Goal: Task Accomplishment & Management: Complete application form

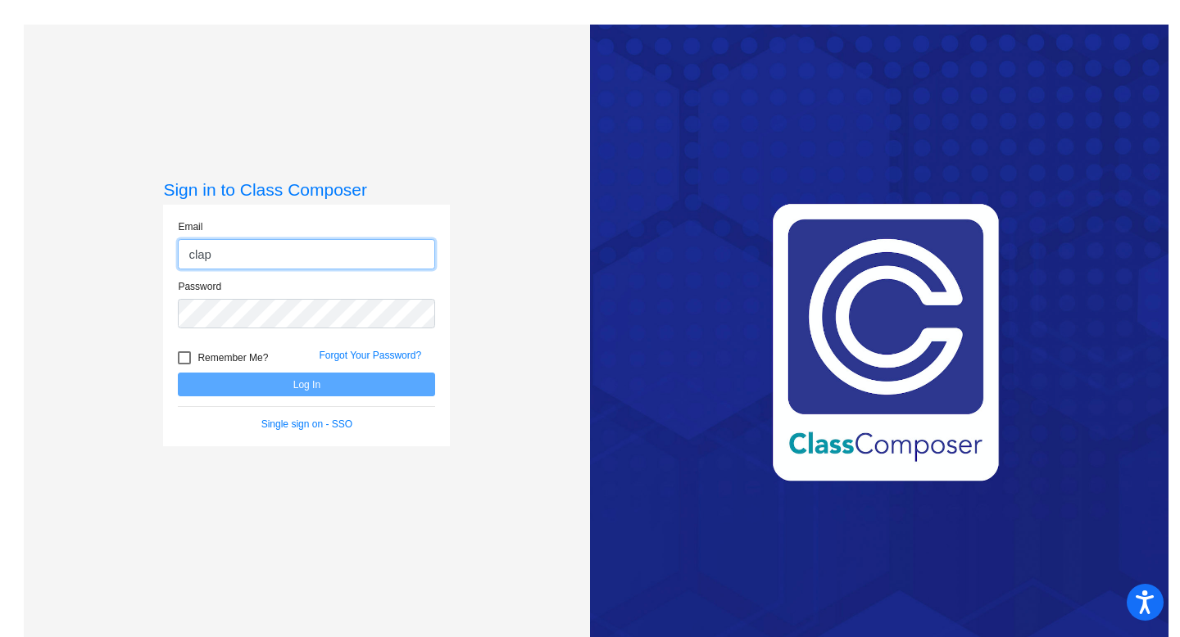
type input "[EMAIL_ADDRESS][DOMAIN_NAME]"
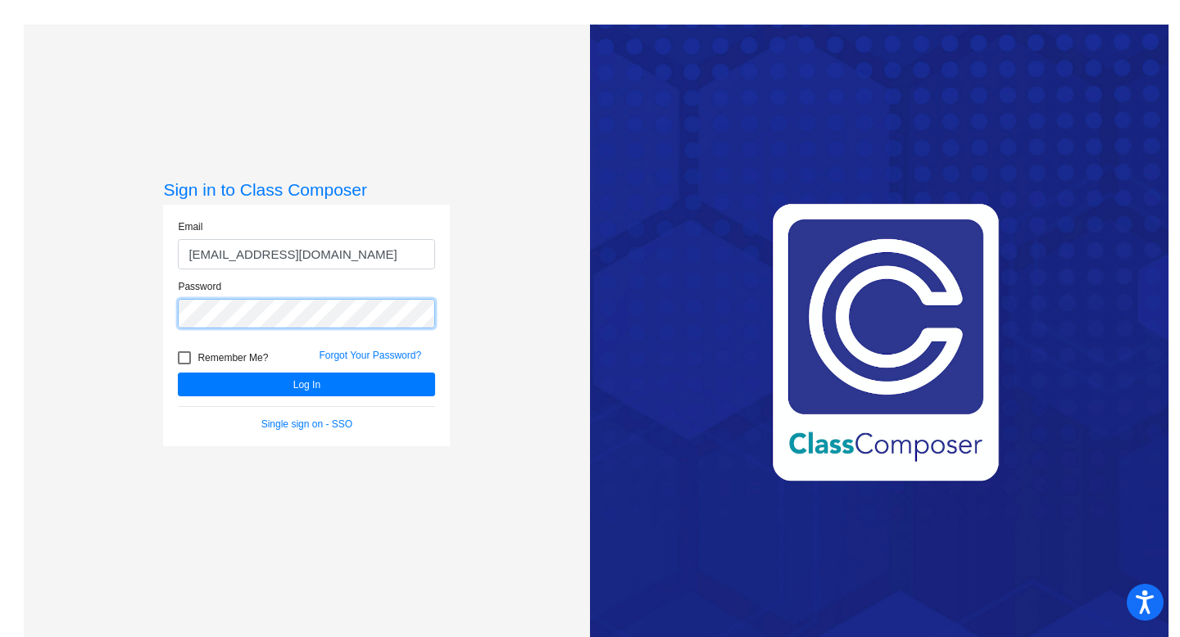
click at [178, 373] on button "Log In" at bounding box center [306, 385] width 257 height 24
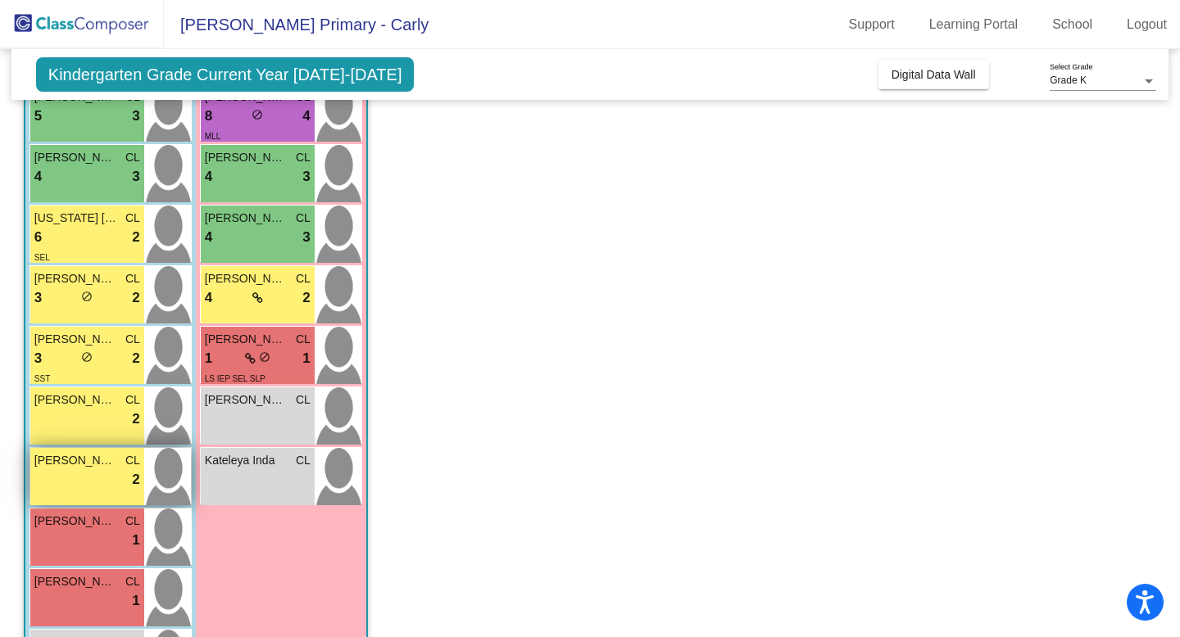
scroll to position [238, 0]
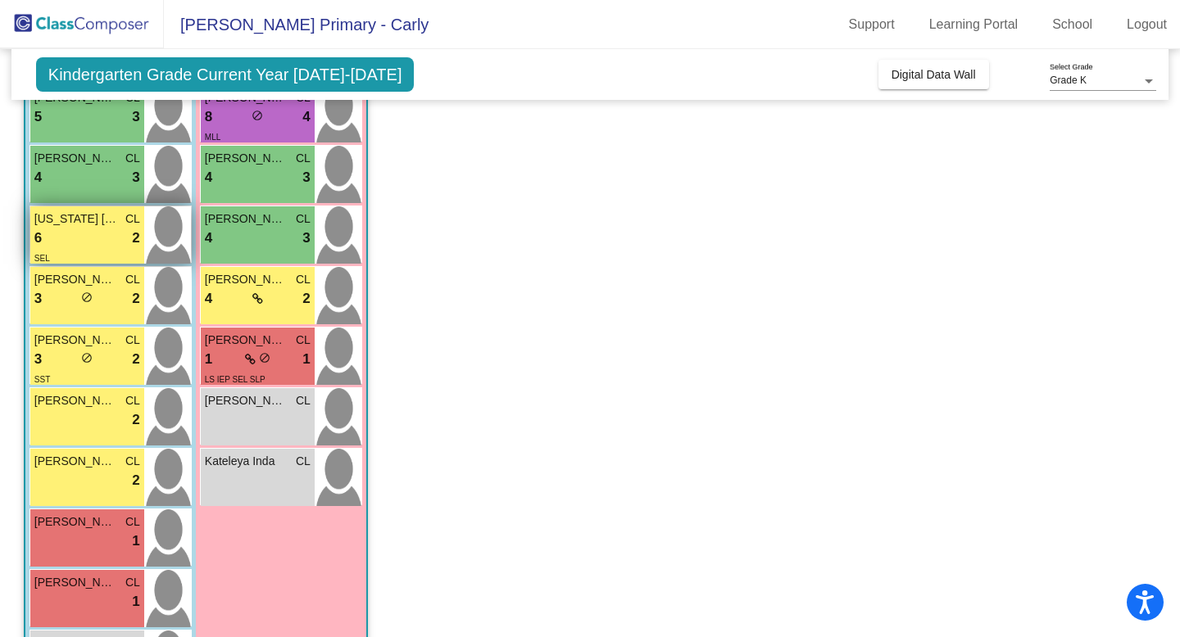
click at [104, 249] on div "SEL" at bounding box center [87, 257] width 106 height 17
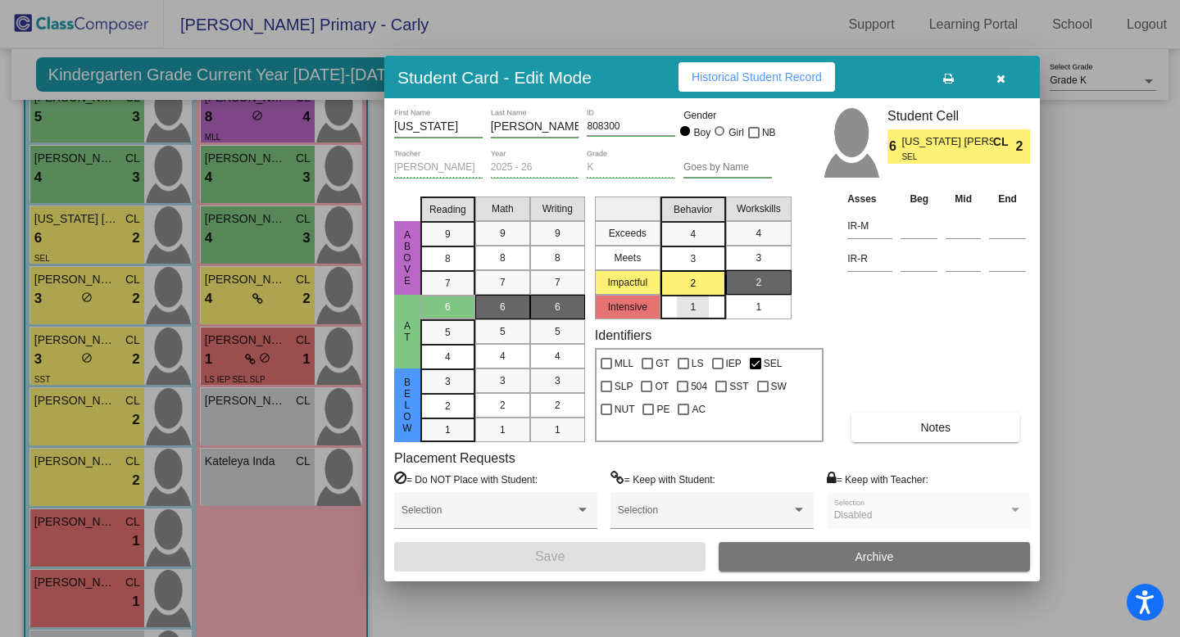
click at [687, 301] on div "1" at bounding box center [693, 307] width 32 height 25
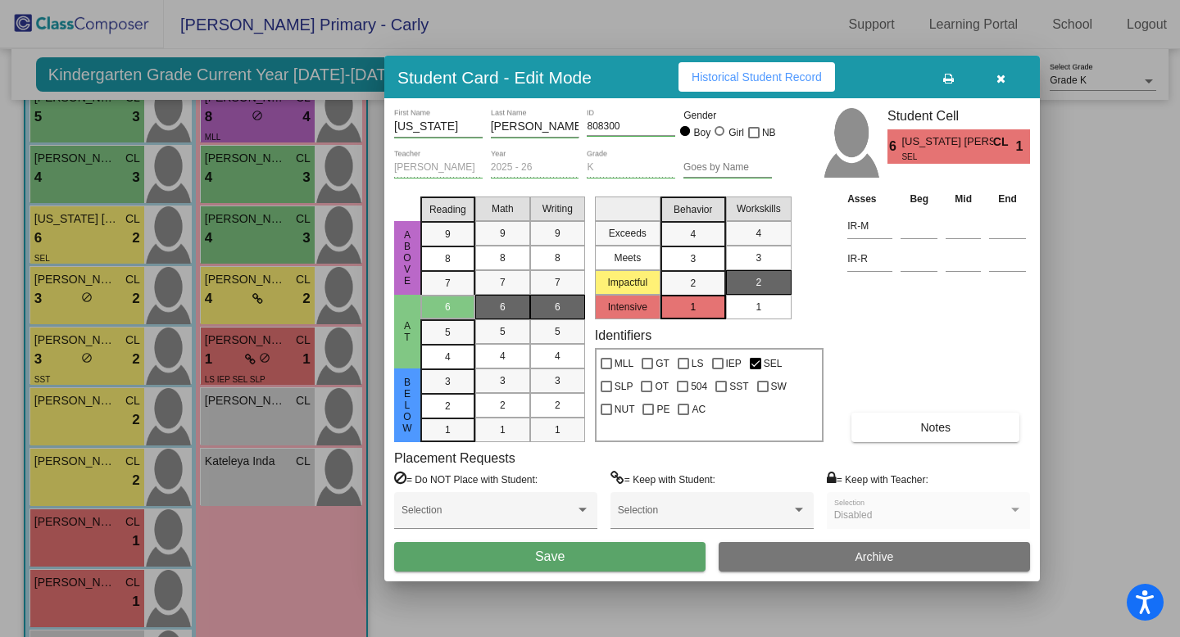
click at [515, 554] on button "Save" at bounding box center [549, 556] width 311 height 29
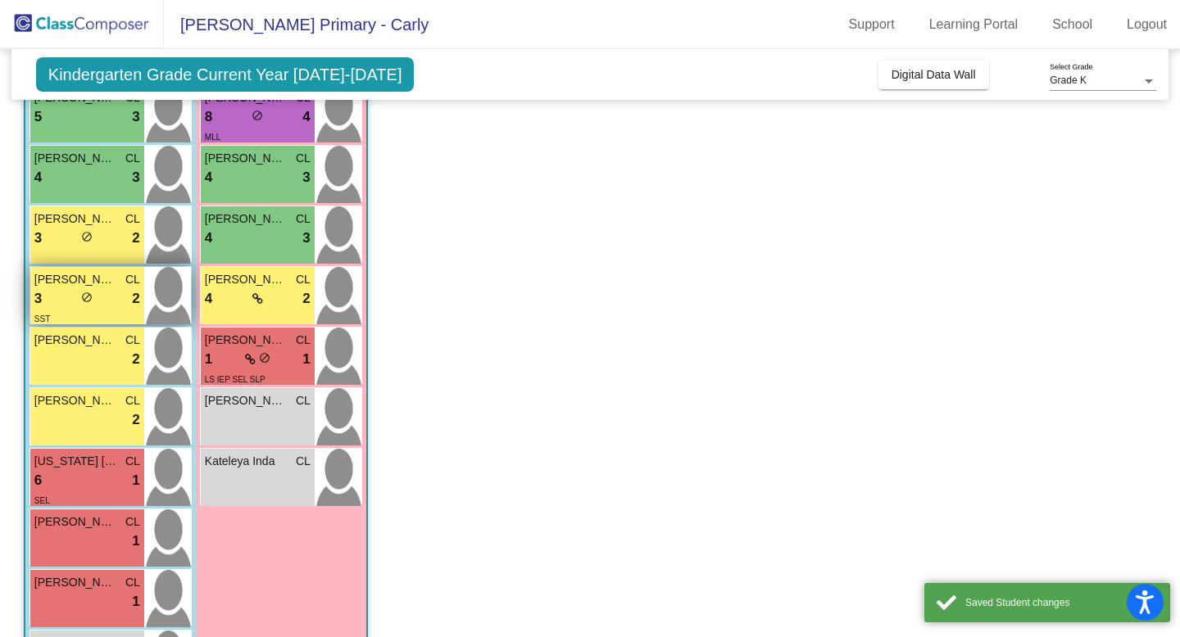
scroll to position [318, 0]
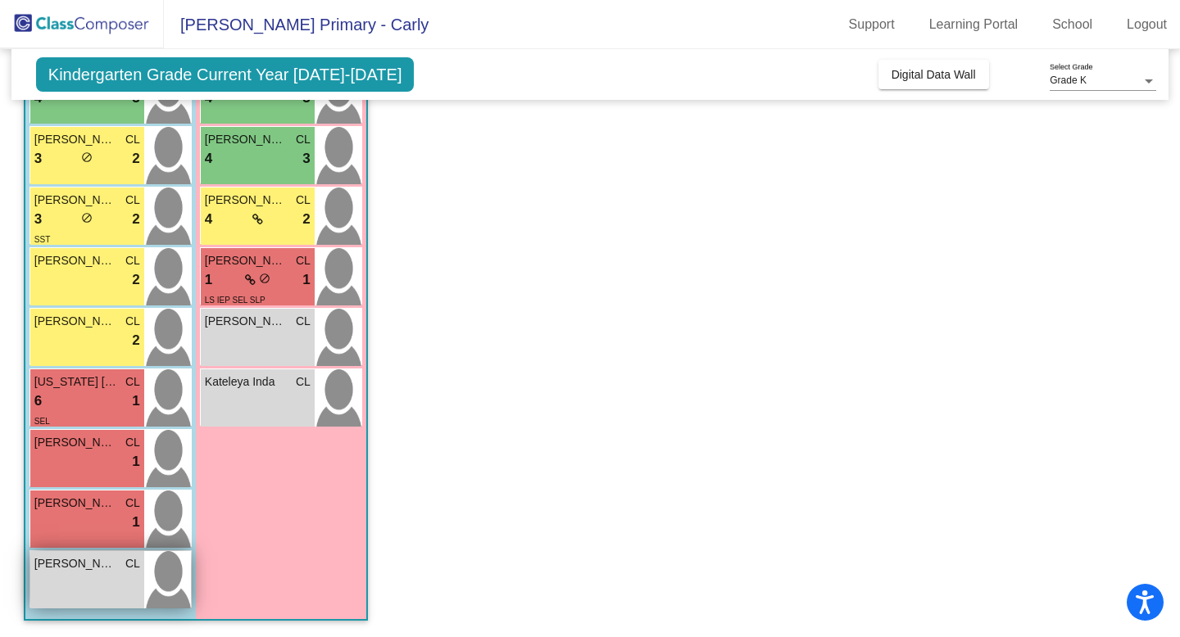
click at [70, 591] on div "[PERSON_NAME] CL lock do_not_disturb_alt" at bounding box center [87, 579] width 114 height 57
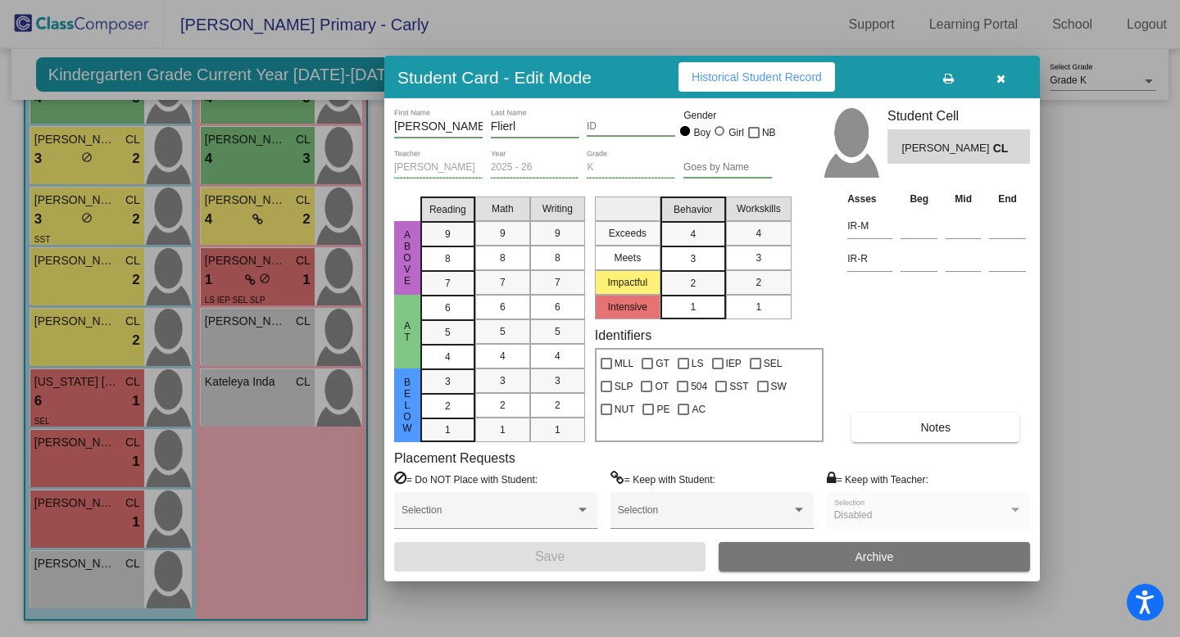
click at [760, 303] on span "1" at bounding box center [758, 307] width 6 height 15
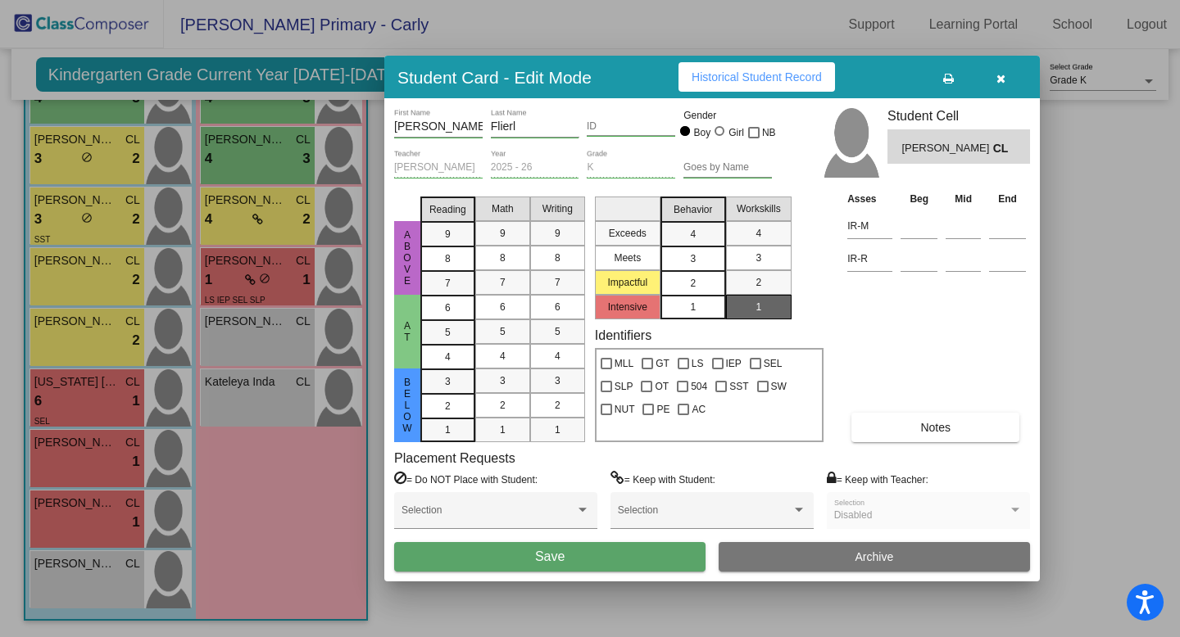
click at [705, 285] on div "2" at bounding box center [693, 283] width 32 height 25
click at [741, 285] on mat-list-option "2" at bounding box center [759, 282] width 66 height 25
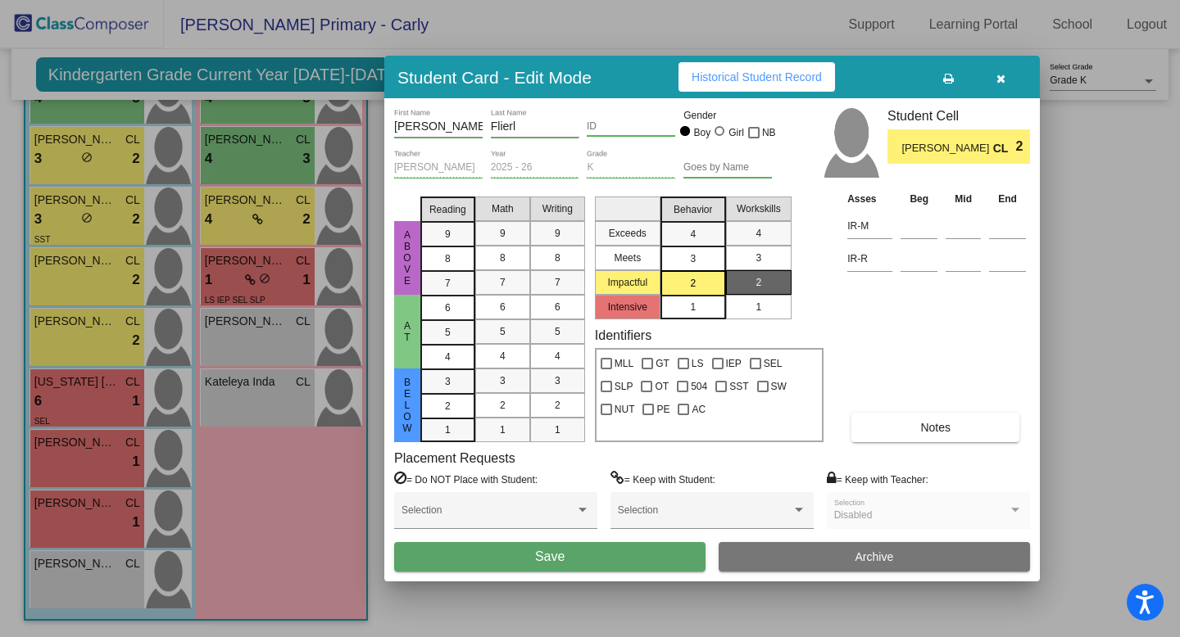
click at [742, 306] on div "1" at bounding box center [758, 307] width 32 height 25
click at [451, 285] on div "7" at bounding box center [448, 283] width 32 height 25
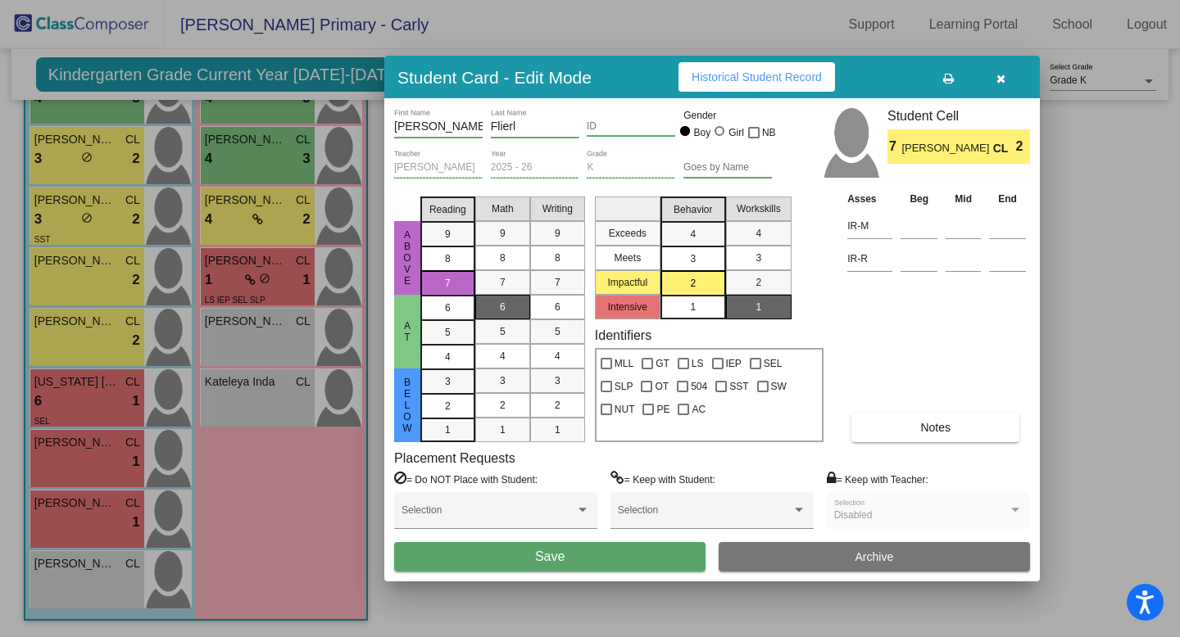
click at [503, 305] on span "6" at bounding box center [503, 307] width 6 height 15
click at [547, 427] on div "1" at bounding box center [558, 430] width 32 height 25
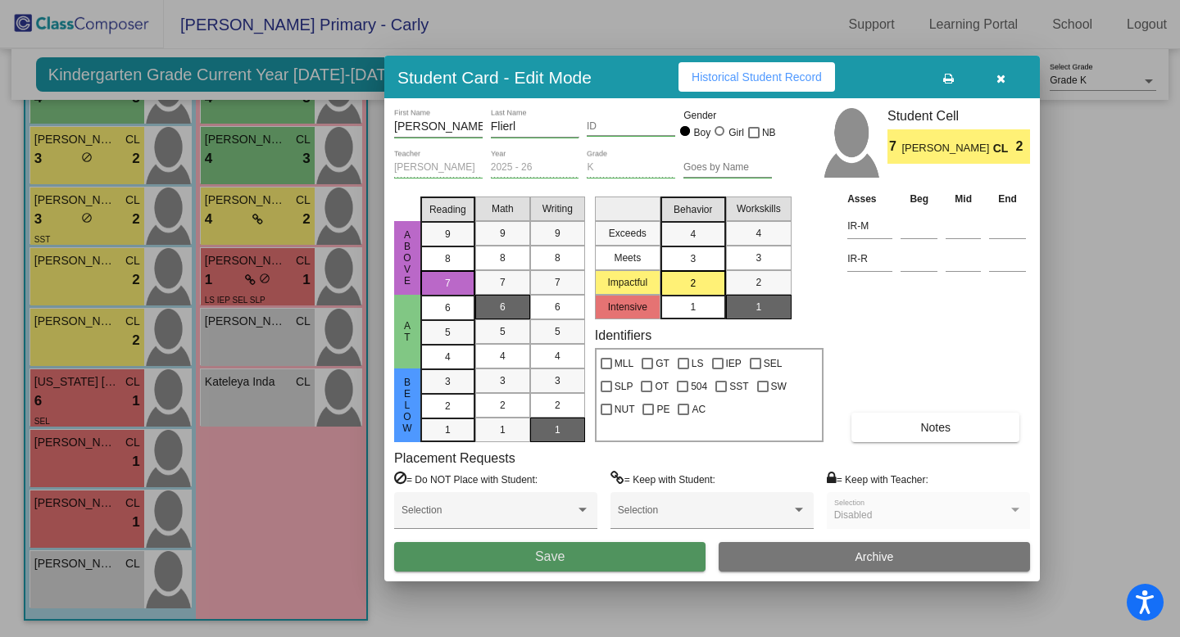
click at [541, 562] on span "Save" at bounding box center [549, 557] width 29 height 14
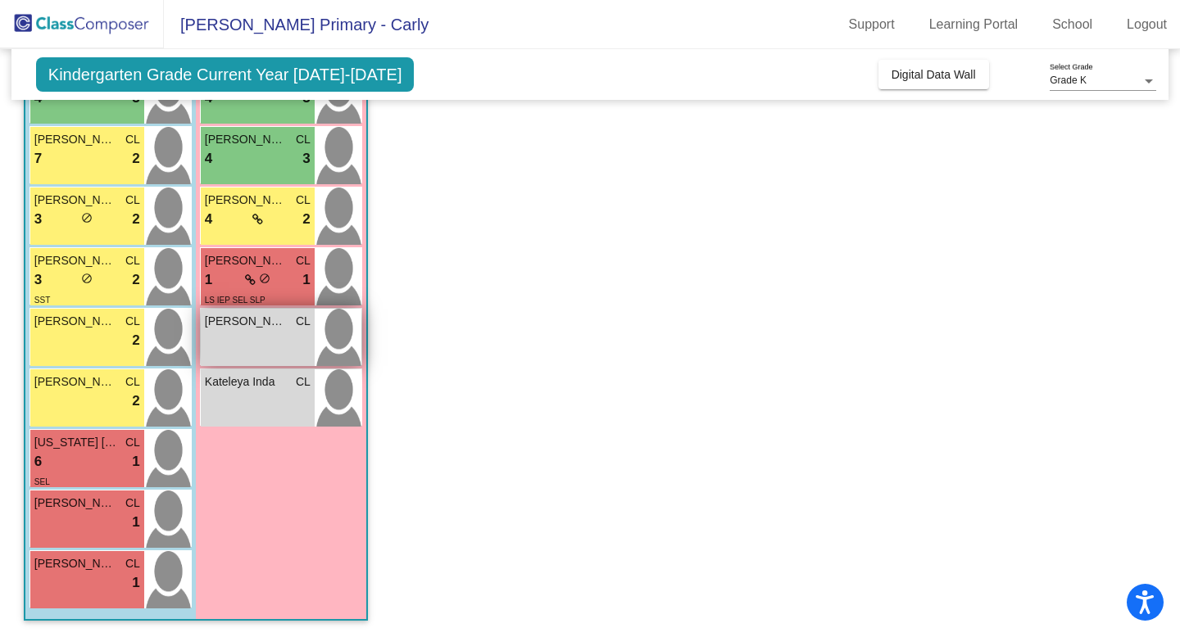
click at [273, 343] on div "[PERSON_NAME] CL lock do_not_disturb_alt" at bounding box center [258, 337] width 114 height 57
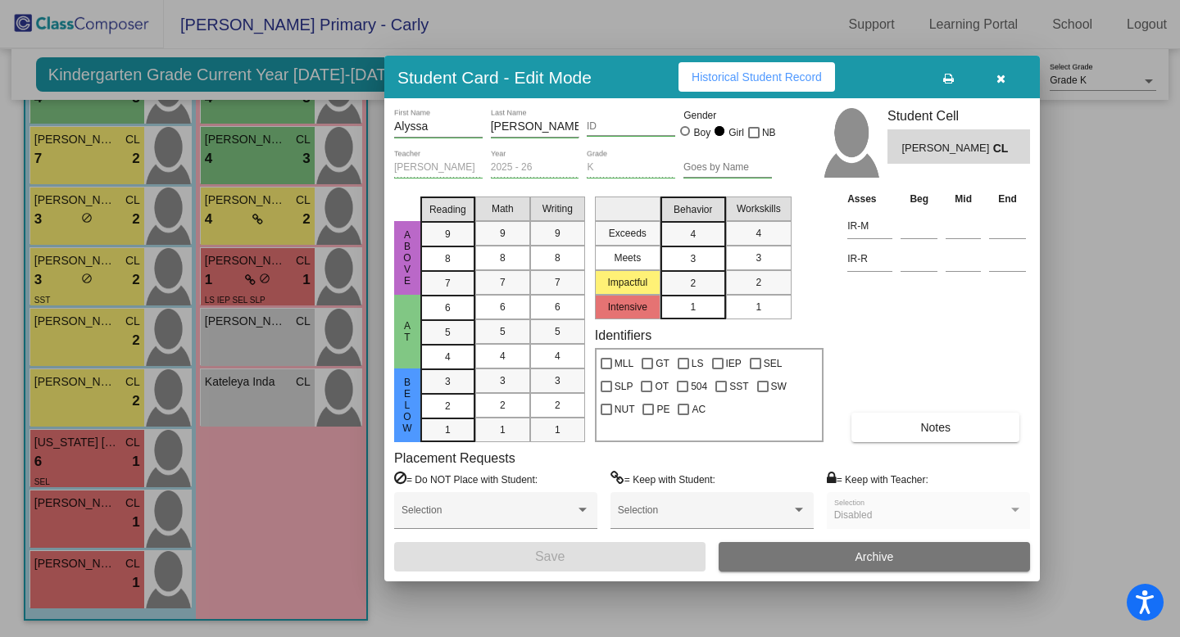
click at [704, 258] on div "3" at bounding box center [693, 259] width 32 height 25
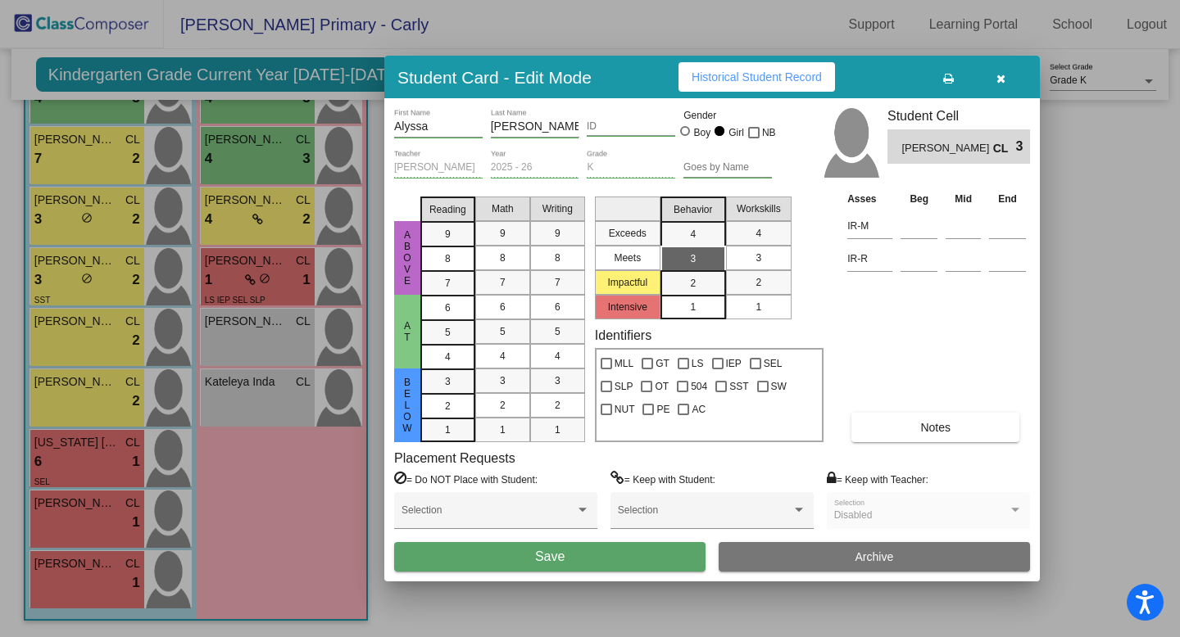
click at [756, 259] on span "3" at bounding box center [758, 258] width 6 height 15
click at [459, 309] on div "6" at bounding box center [448, 308] width 32 height 25
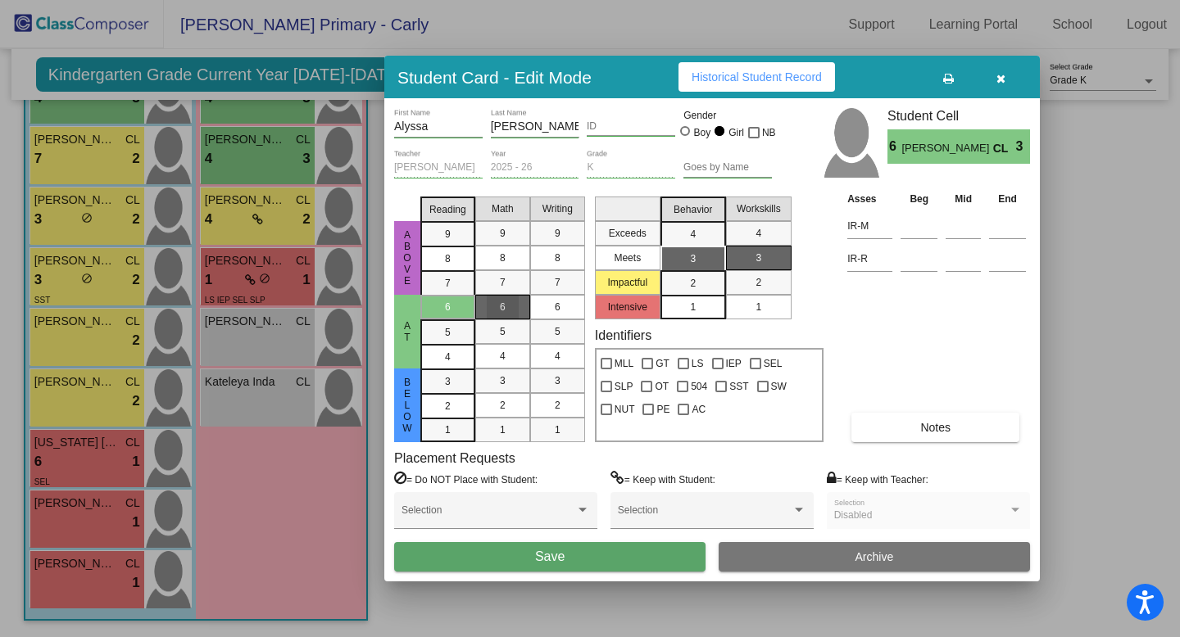
click at [495, 312] on div "6" at bounding box center [503, 307] width 32 height 25
click at [550, 307] on div "6" at bounding box center [558, 307] width 32 height 25
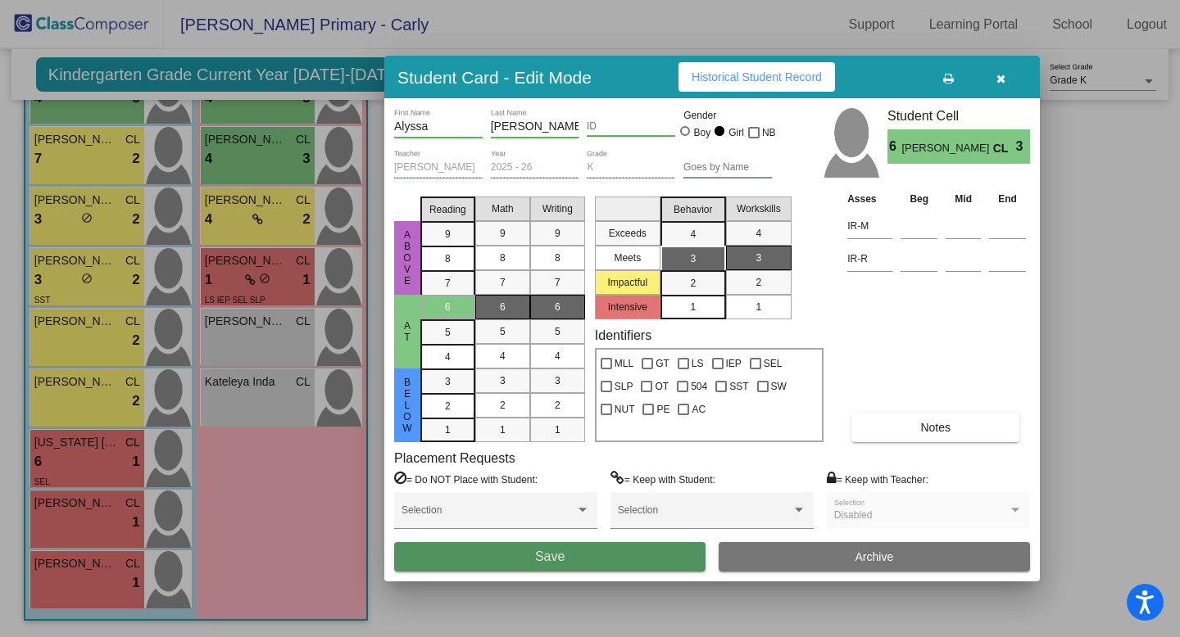
click at [598, 560] on button "Save" at bounding box center [549, 556] width 311 height 29
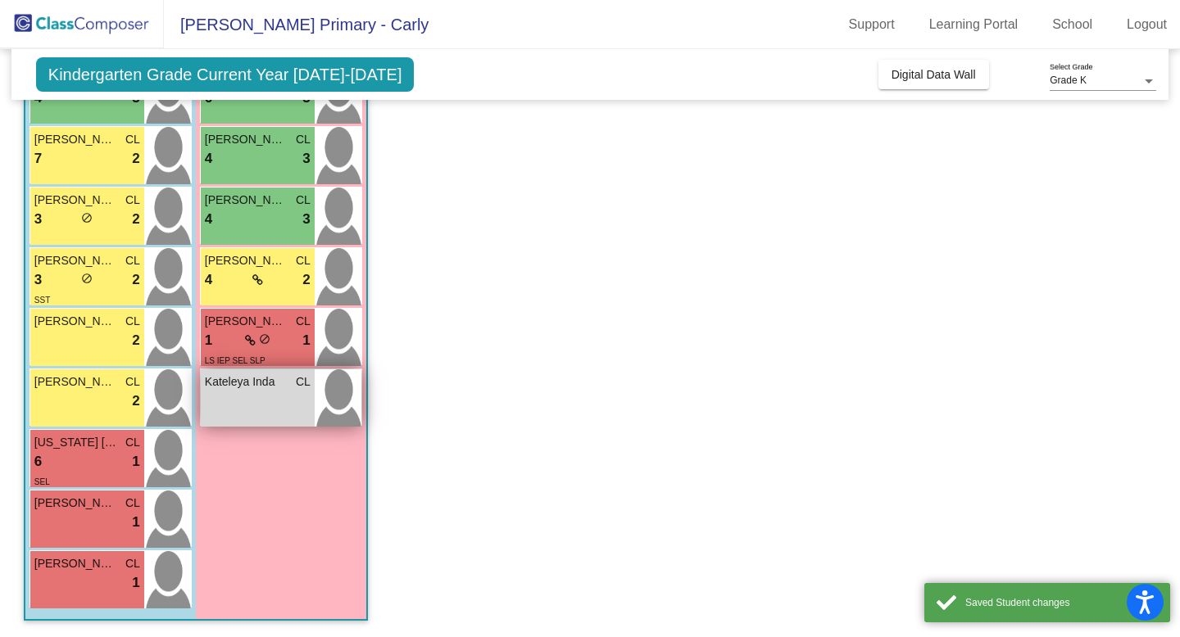
click at [267, 405] on div "Kateleya [PERSON_NAME] lock do_not_disturb_alt" at bounding box center [258, 398] width 114 height 57
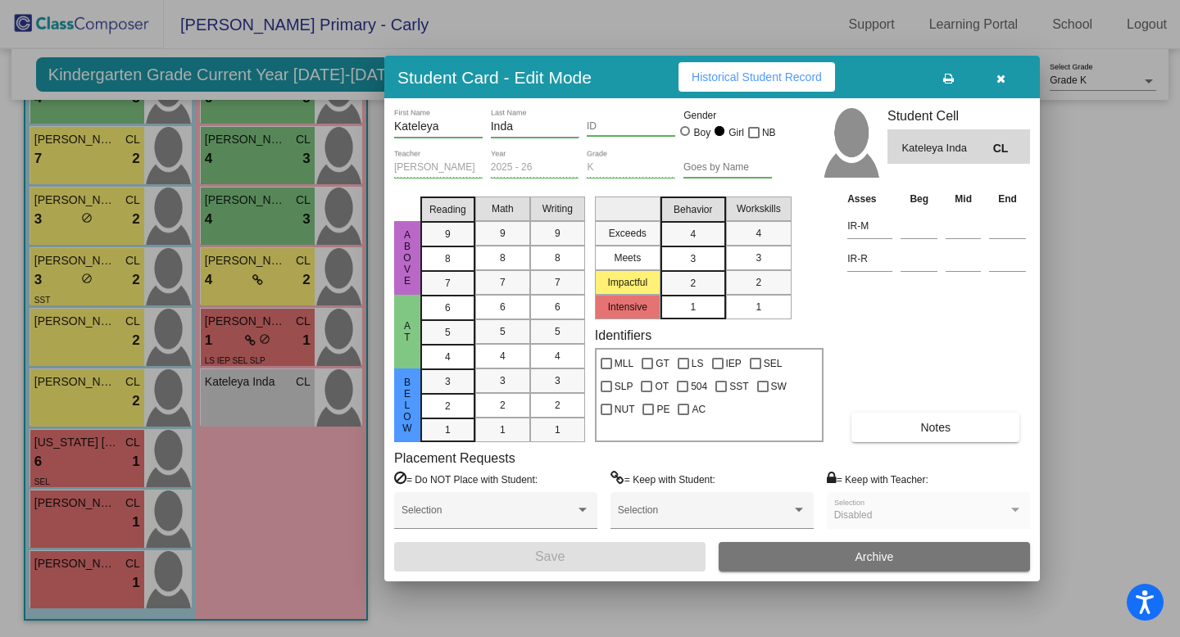
click at [698, 267] on div "3" at bounding box center [693, 259] width 32 height 25
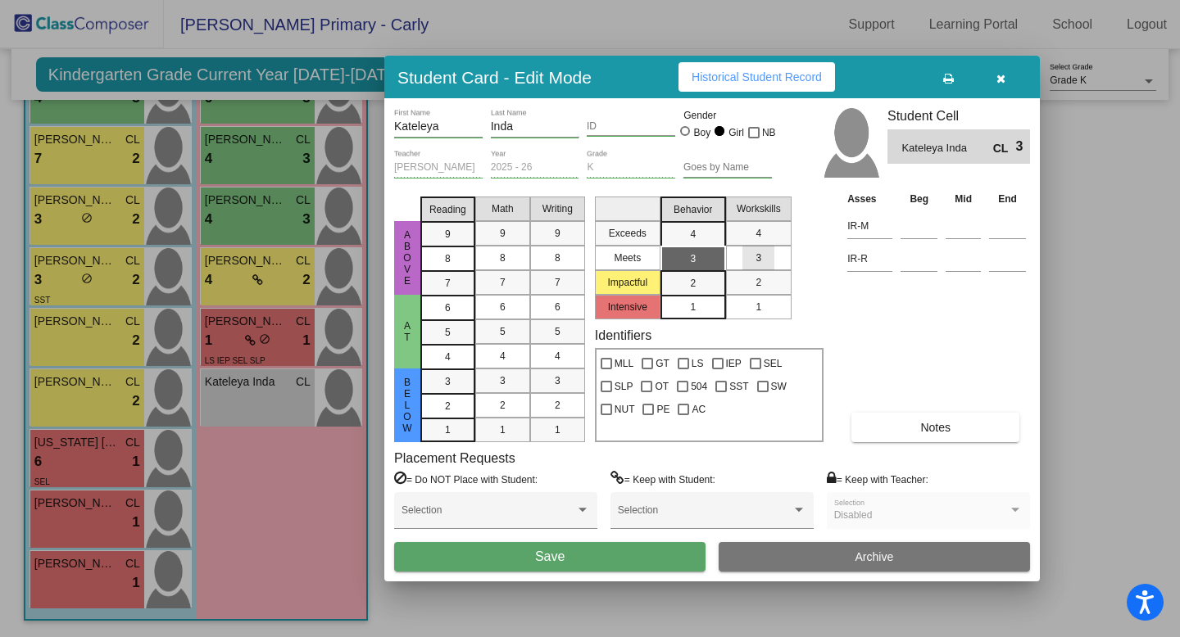
click at [759, 259] on span "3" at bounding box center [758, 258] width 6 height 15
click at [455, 356] on div "4" at bounding box center [448, 357] width 32 height 25
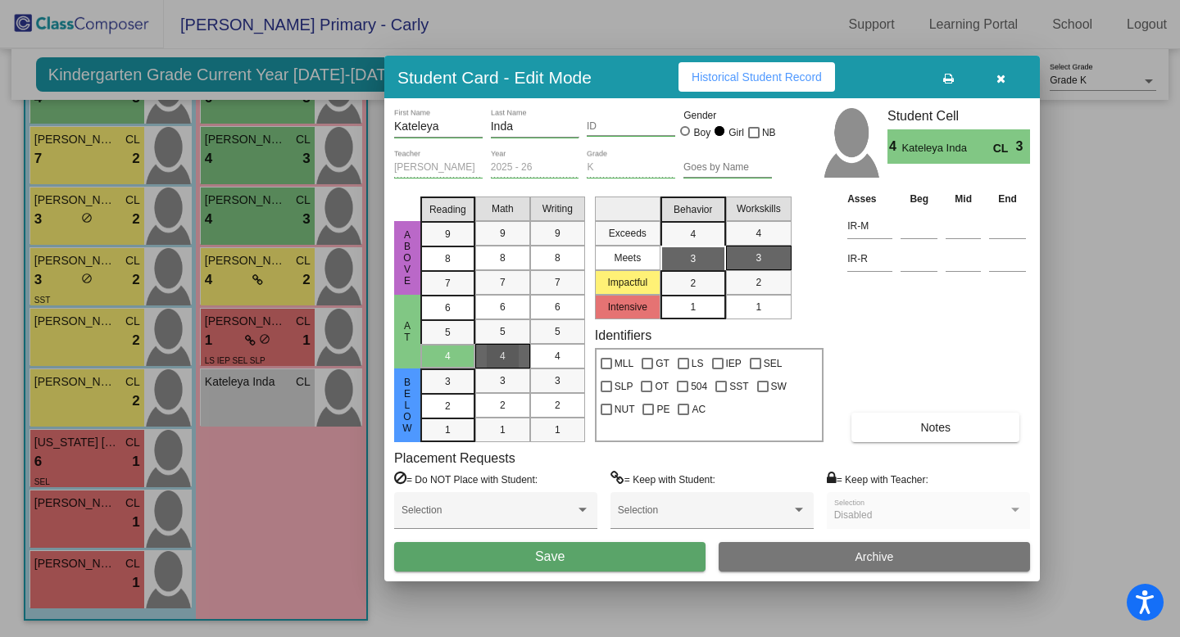
click at [497, 356] on div "4" at bounding box center [503, 356] width 32 height 25
click at [561, 358] on div "4" at bounding box center [558, 356] width 32 height 25
click at [669, 559] on button "Save" at bounding box center [549, 556] width 311 height 29
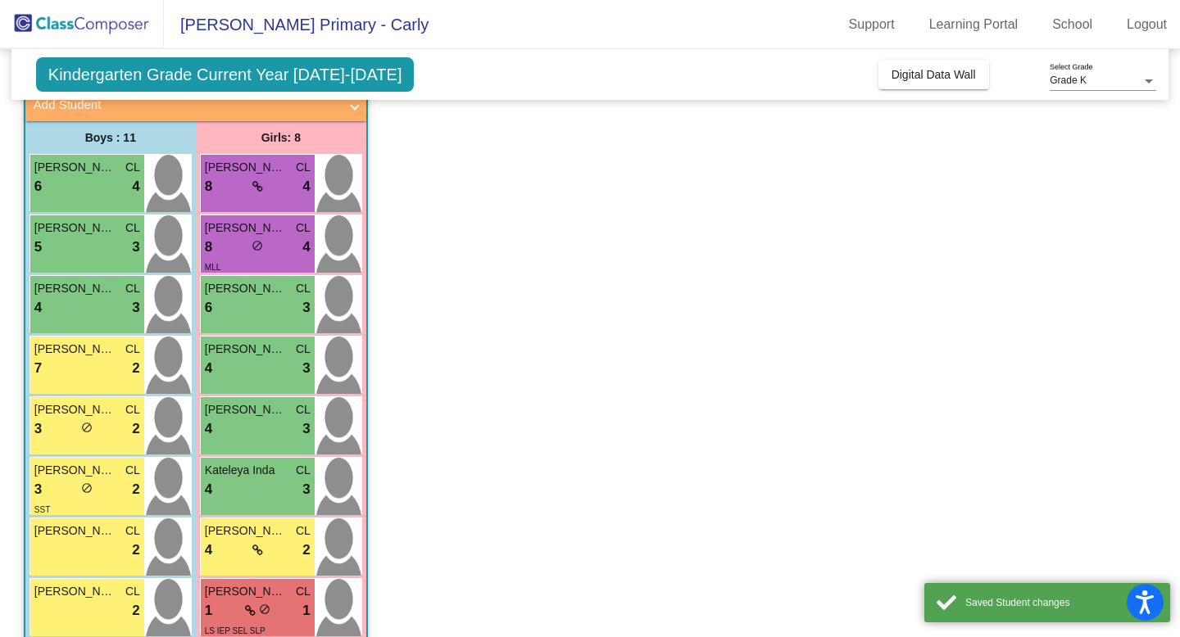
scroll to position [103, 0]
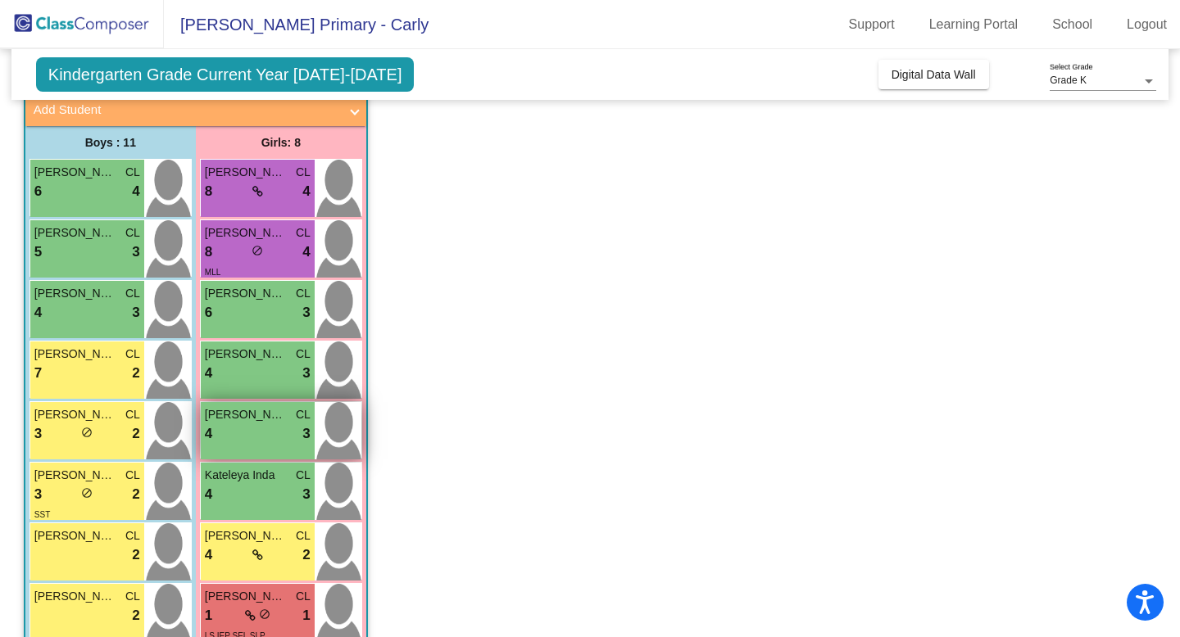
click at [258, 438] on div "4 lock do_not_disturb_alt 3" at bounding box center [258, 434] width 106 height 21
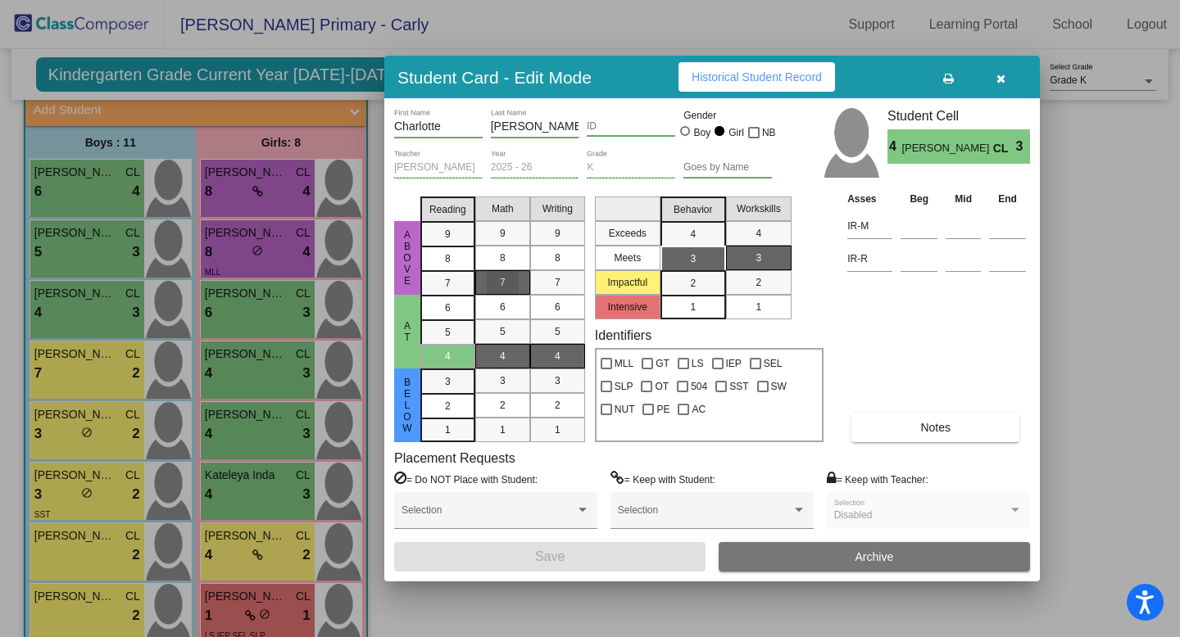
click at [513, 287] on div "7" at bounding box center [503, 282] width 32 height 25
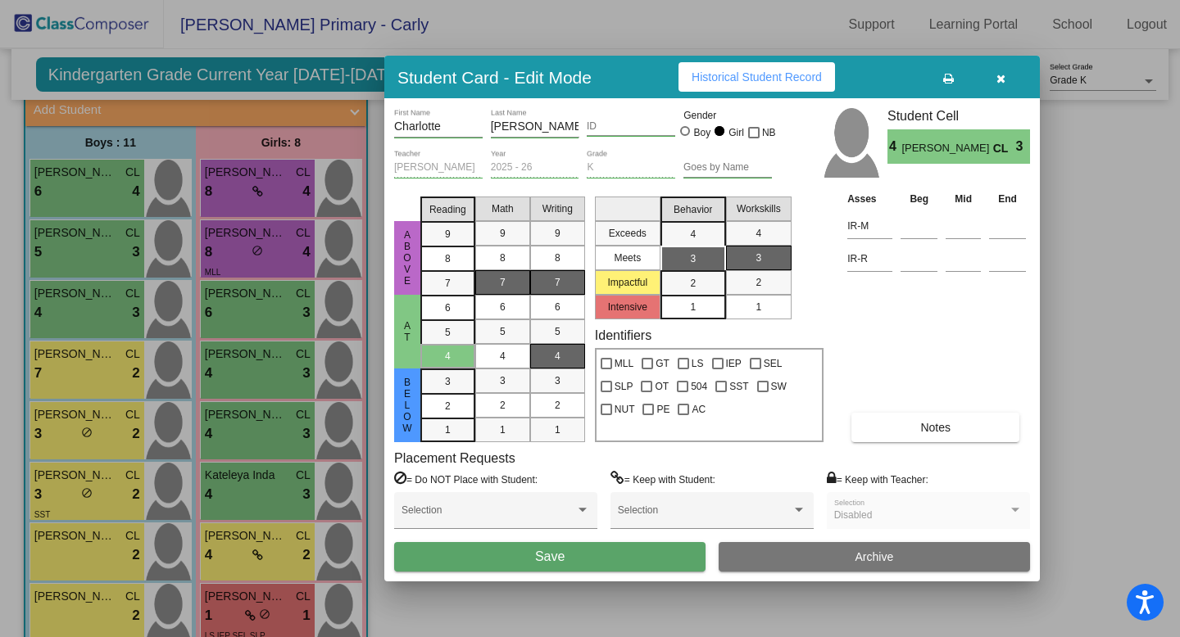
click at [555, 284] on span "7" at bounding box center [558, 282] width 6 height 15
click at [445, 282] on span "7" at bounding box center [448, 283] width 6 height 15
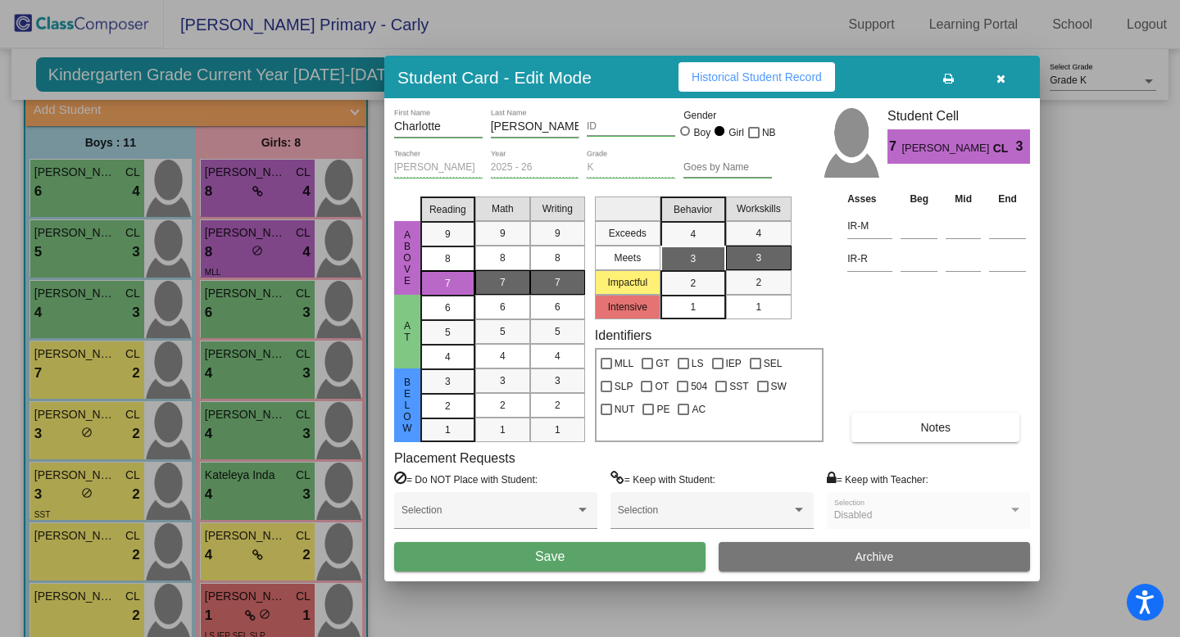
click at [516, 553] on button "Save" at bounding box center [549, 556] width 311 height 29
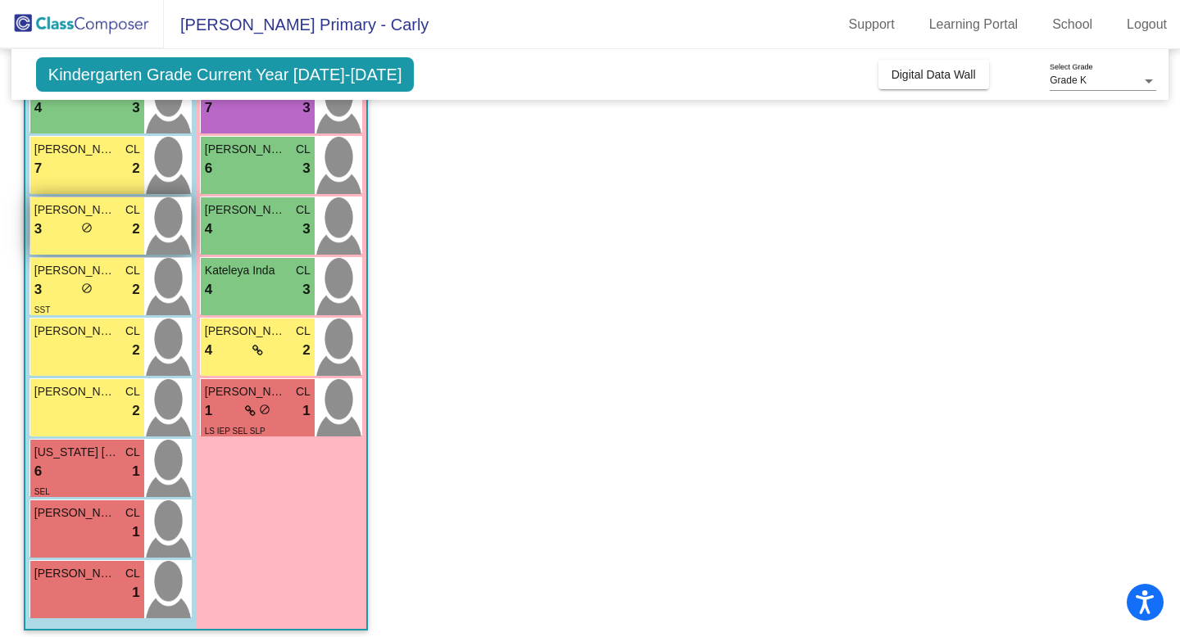
scroll to position [318, 0]
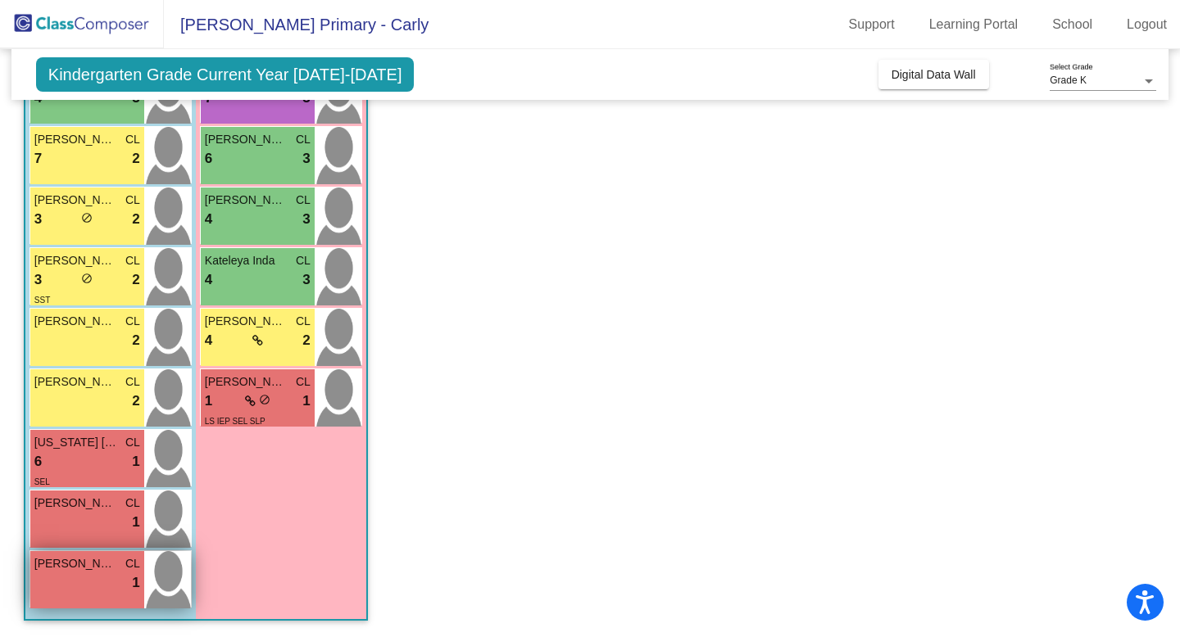
click at [58, 568] on span "[PERSON_NAME]" at bounding box center [75, 564] width 82 height 17
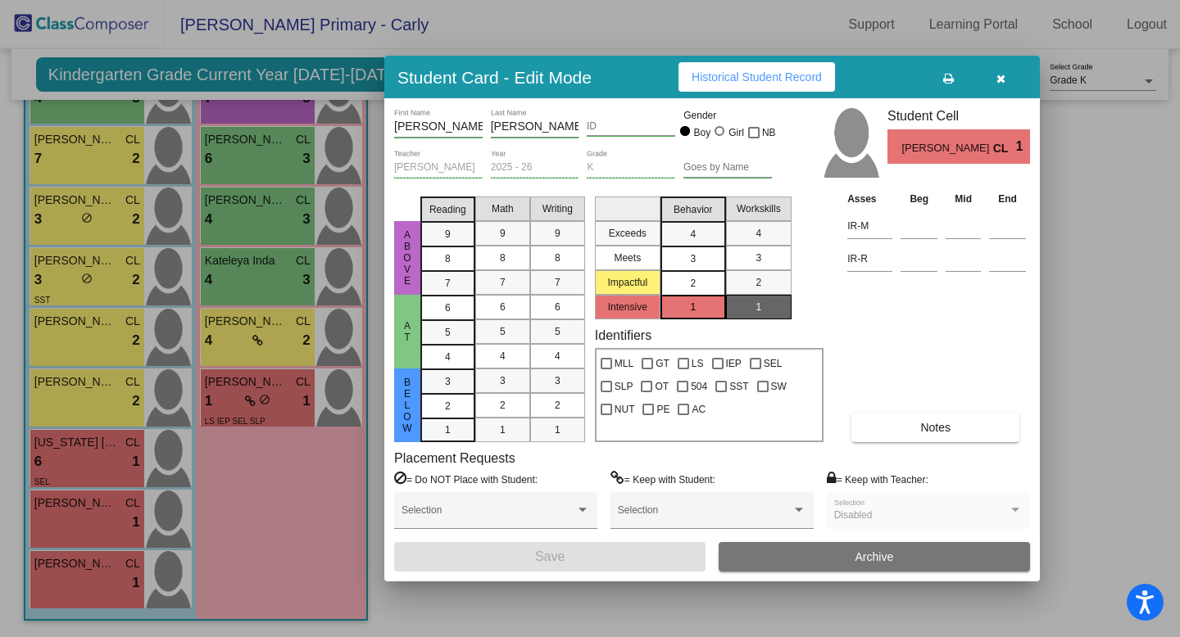
click at [713, 279] on mat-list-option "2" at bounding box center [693, 282] width 66 height 25
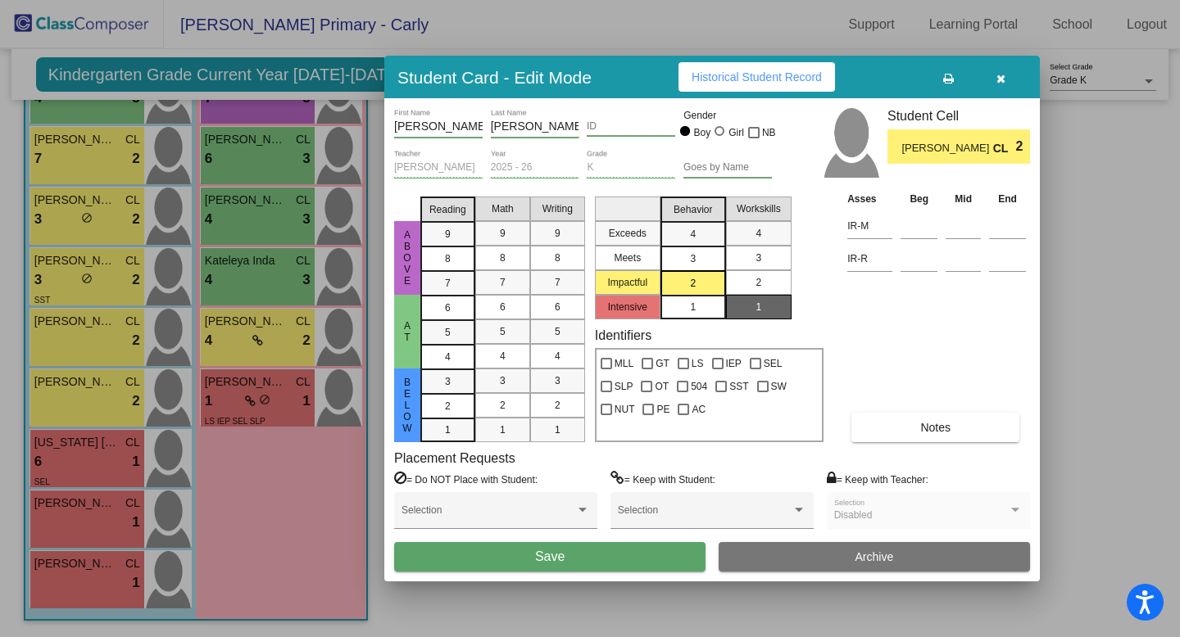
click at [747, 283] on div "2" at bounding box center [758, 282] width 32 height 25
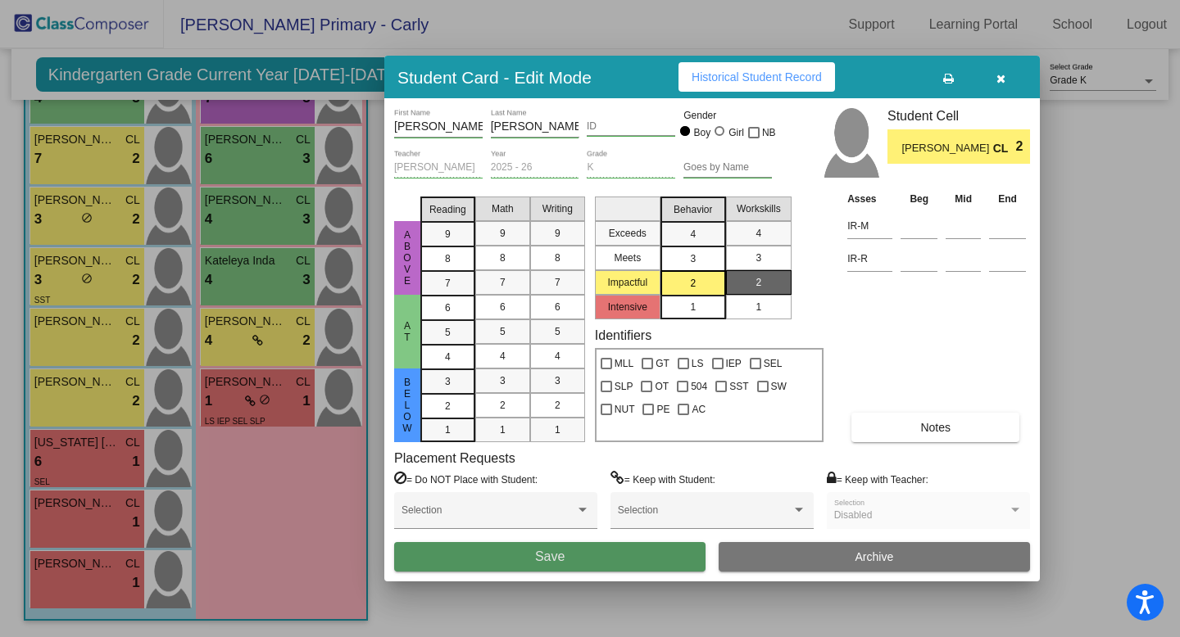
click at [531, 560] on button "Save" at bounding box center [549, 556] width 311 height 29
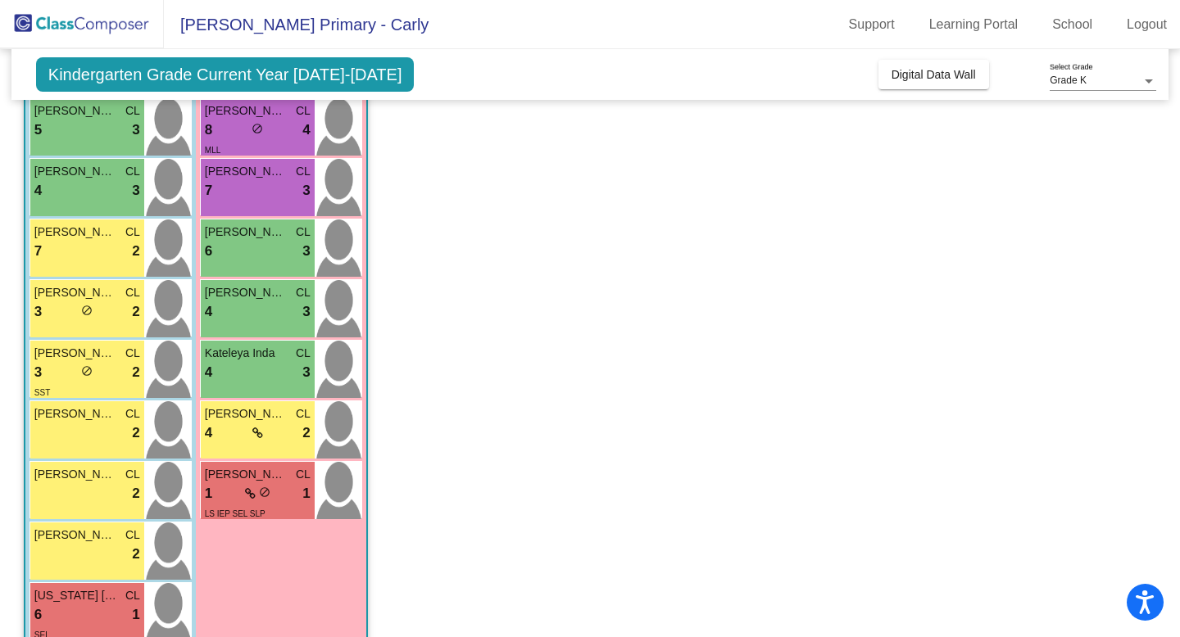
scroll to position [217, 0]
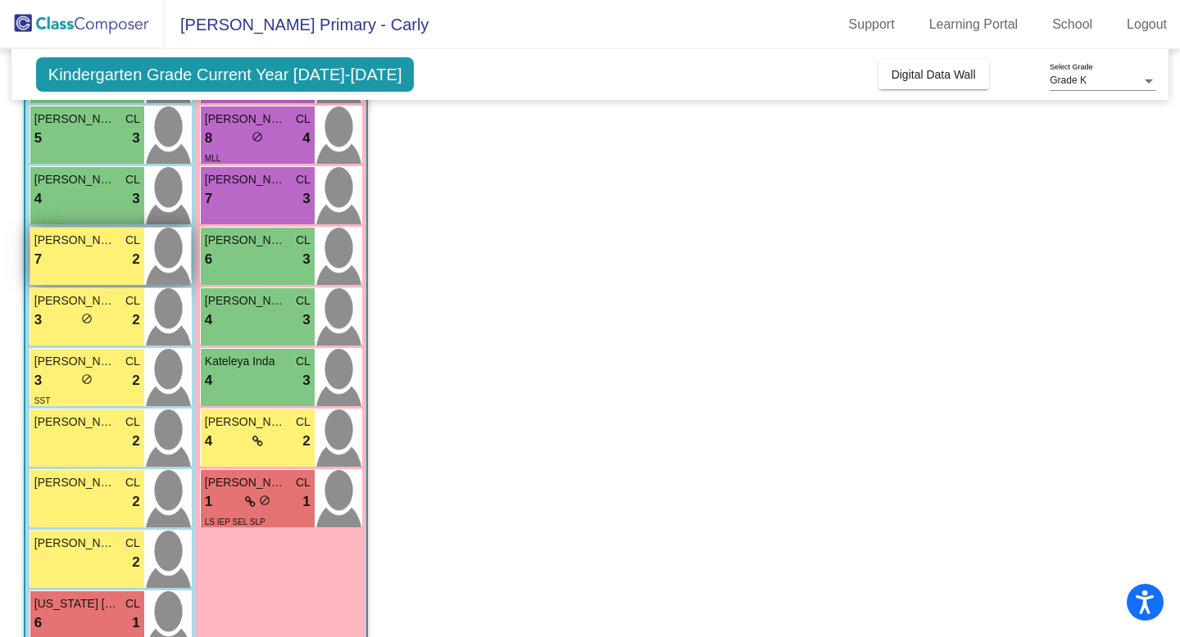
click at [105, 246] on span "[PERSON_NAME]" at bounding box center [75, 240] width 82 height 17
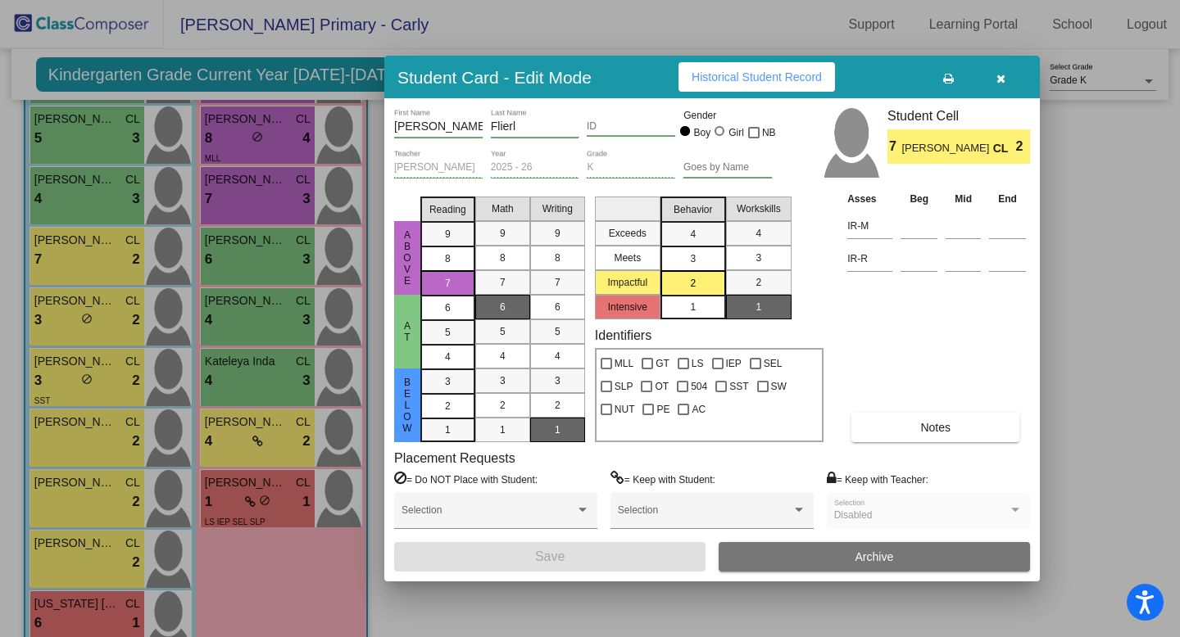
click at [1000, 78] on icon "button" at bounding box center [1000, 78] width 9 height 11
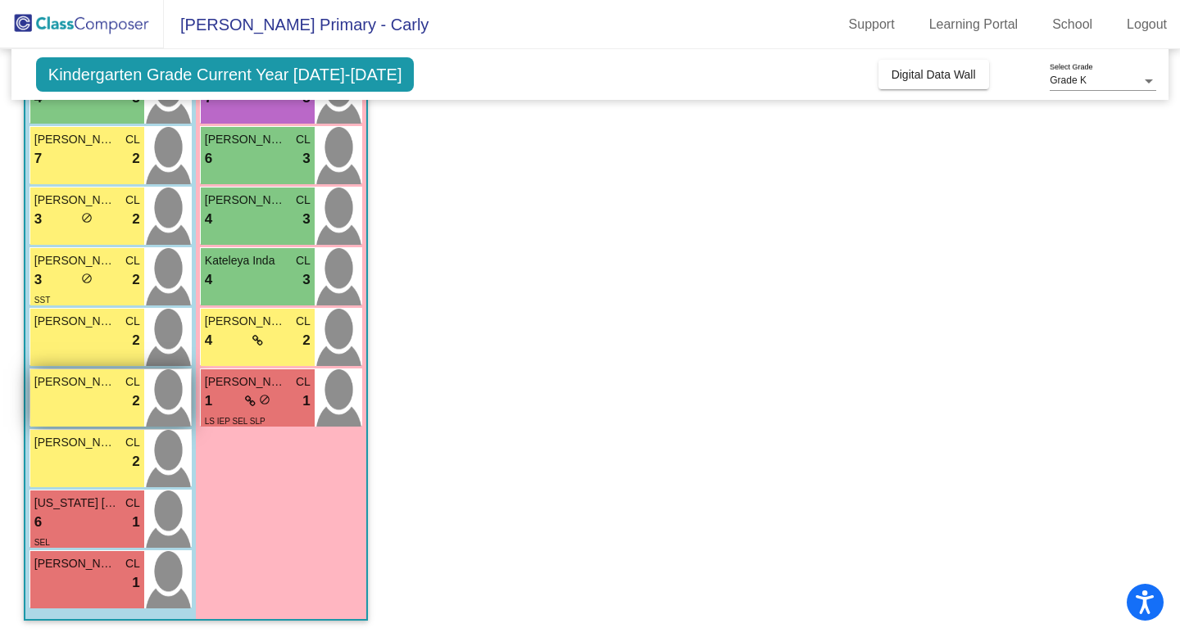
scroll to position [234, 0]
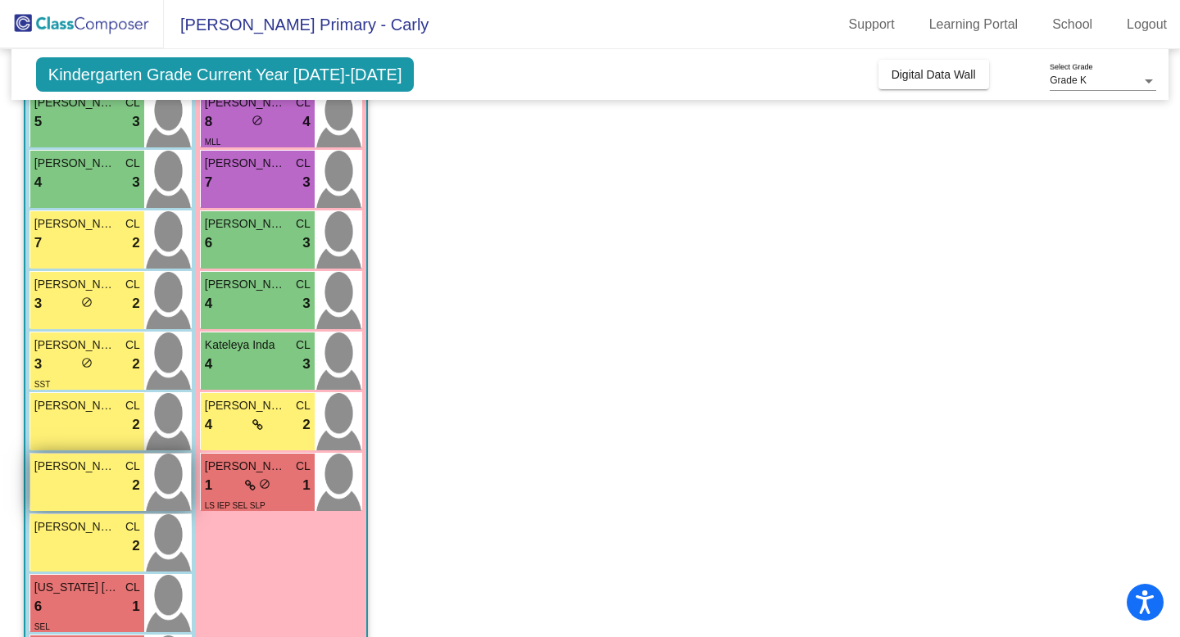
click at [98, 494] on div "lock do_not_disturb_alt 2" at bounding box center [87, 485] width 106 height 21
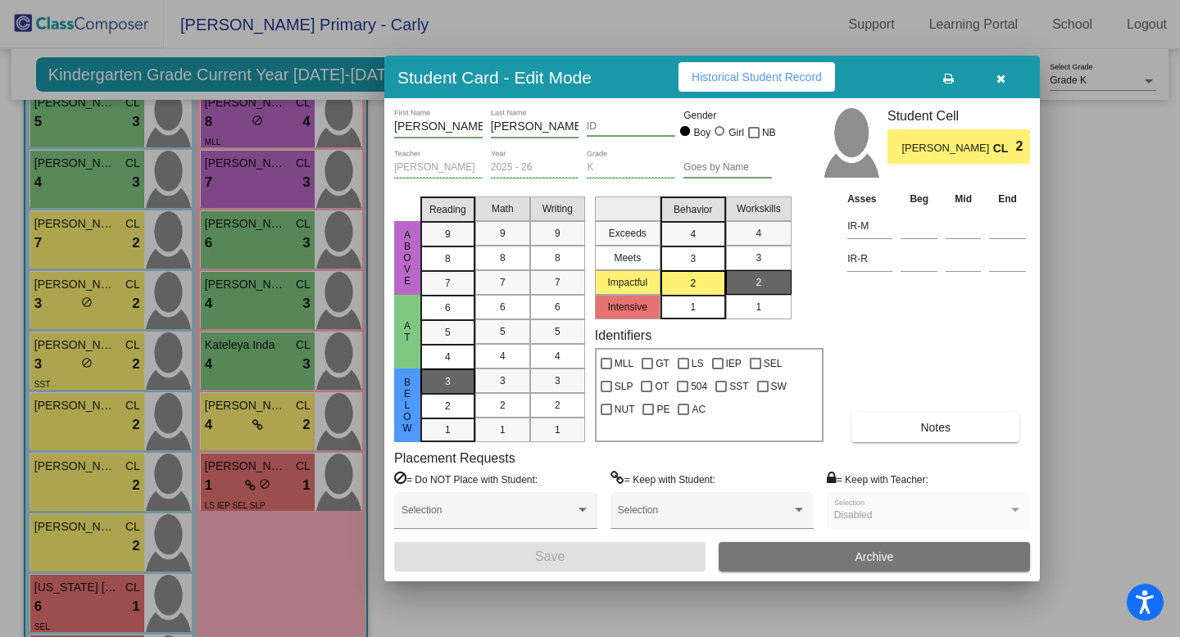
click at [468, 376] on mat-list-option "3" at bounding box center [447, 381] width 55 height 25
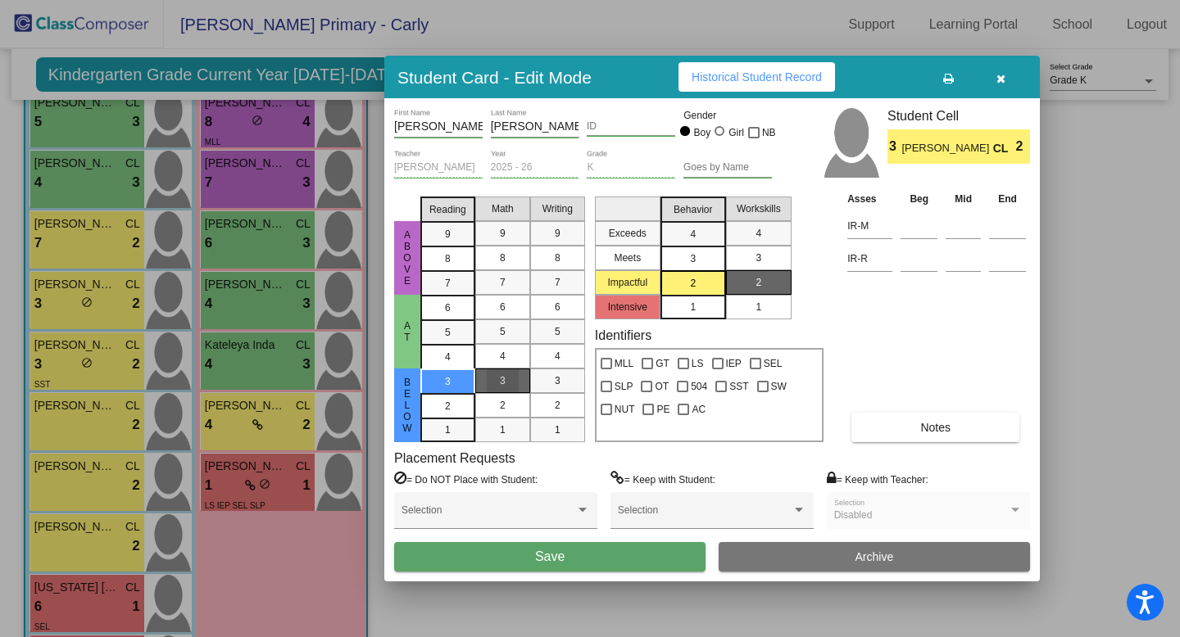
click at [497, 383] on div "3" at bounding box center [503, 381] width 32 height 25
click at [548, 379] on div "3" at bounding box center [558, 381] width 32 height 25
click at [540, 558] on span "Save" at bounding box center [549, 557] width 29 height 14
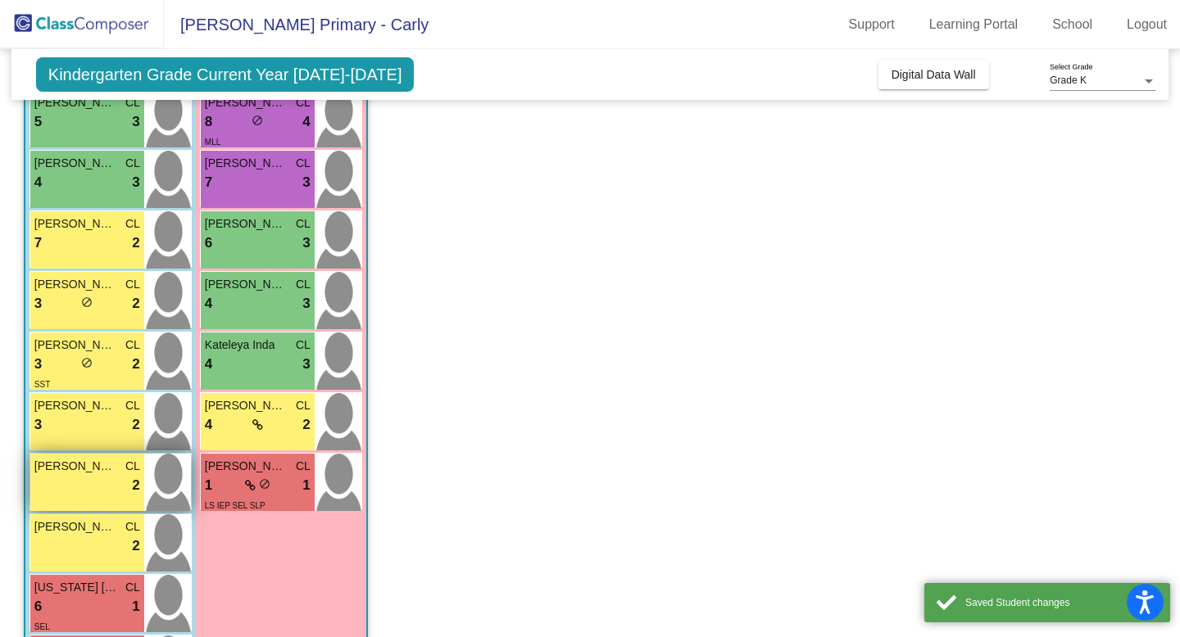
scroll to position [204, 0]
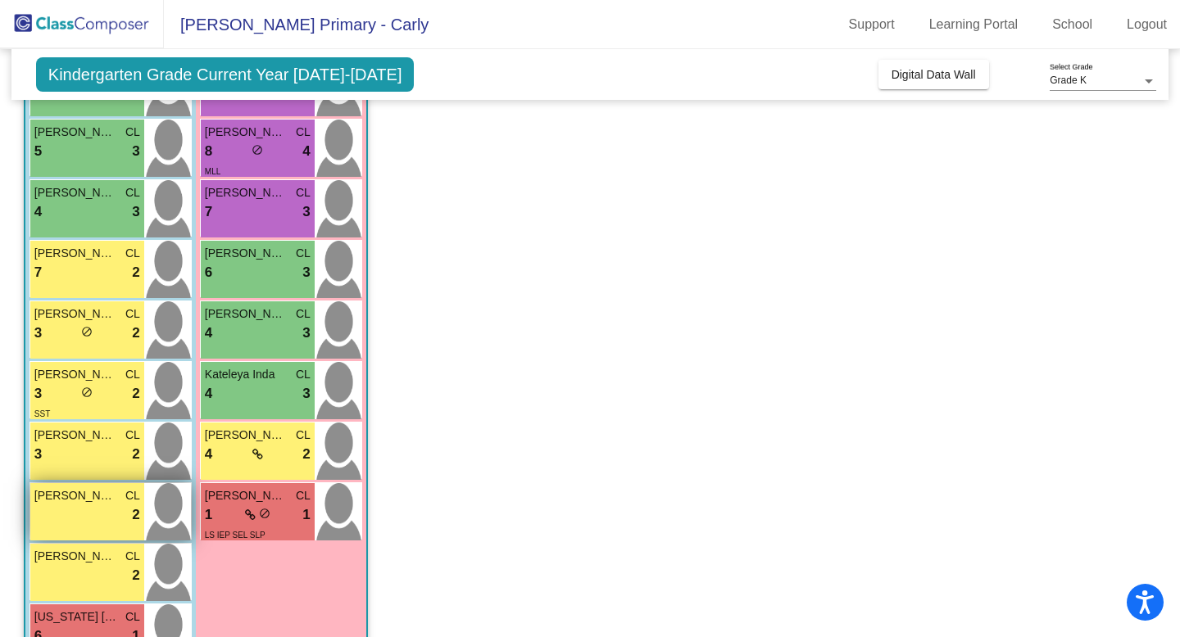
click at [94, 512] on div "lock do_not_disturb_alt 2" at bounding box center [87, 515] width 106 height 21
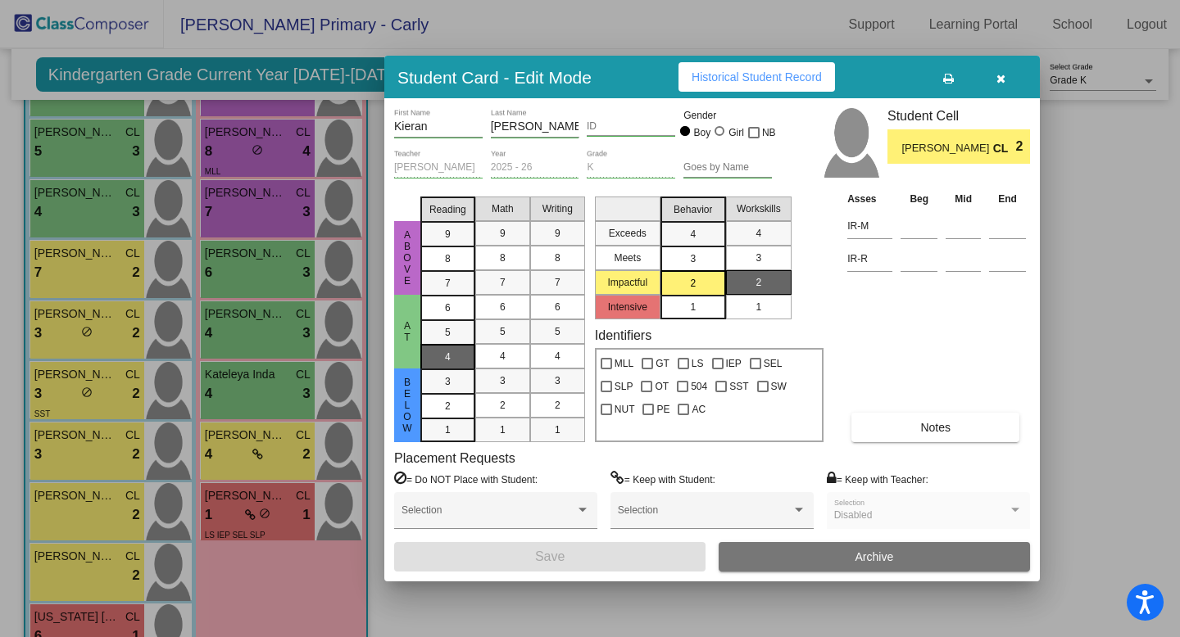
click at [459, 356] on div "4" at bounding box center [448, 357] width 32 height 25
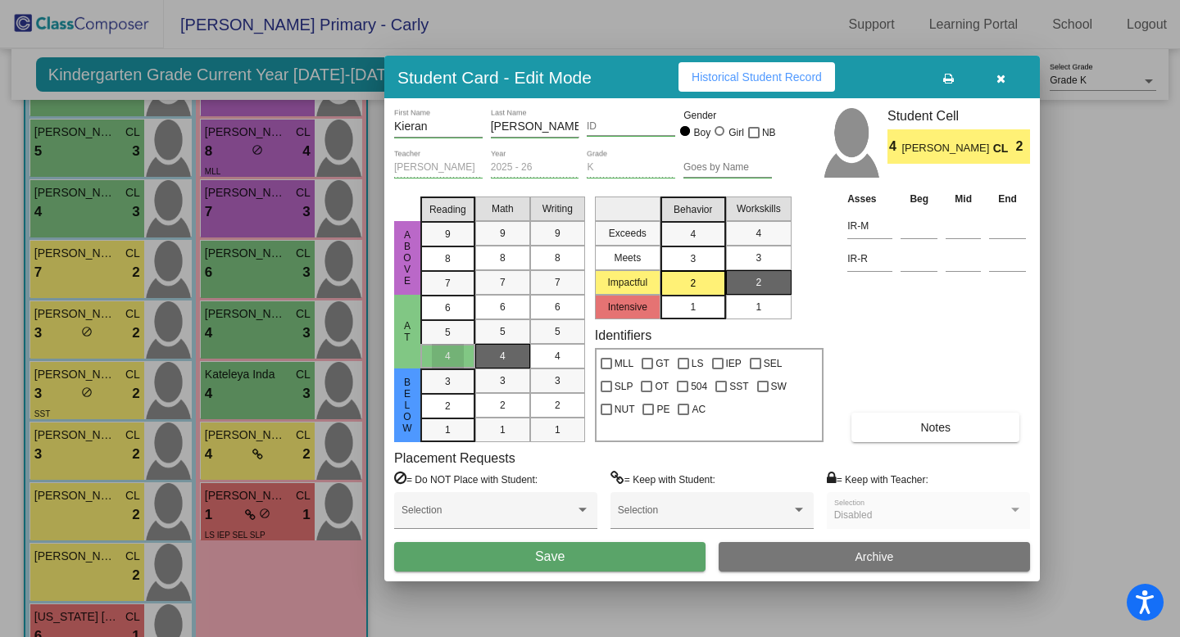
click at [491, 356] on div "4" at bounding box center [503, 356] width 32 height 25
click at [542, 421] on div "1" at bounding box center [558, 430] width 32 height 25
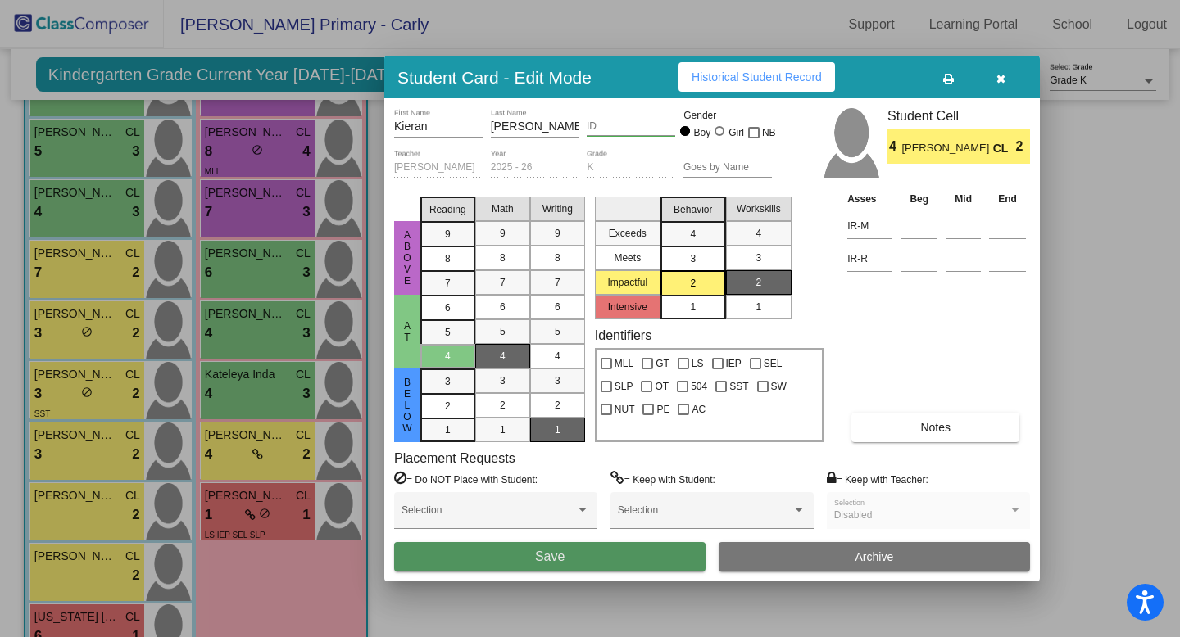
click at [524, 551] on button "Save" at bounding box center [549, 556] width 311 height 29
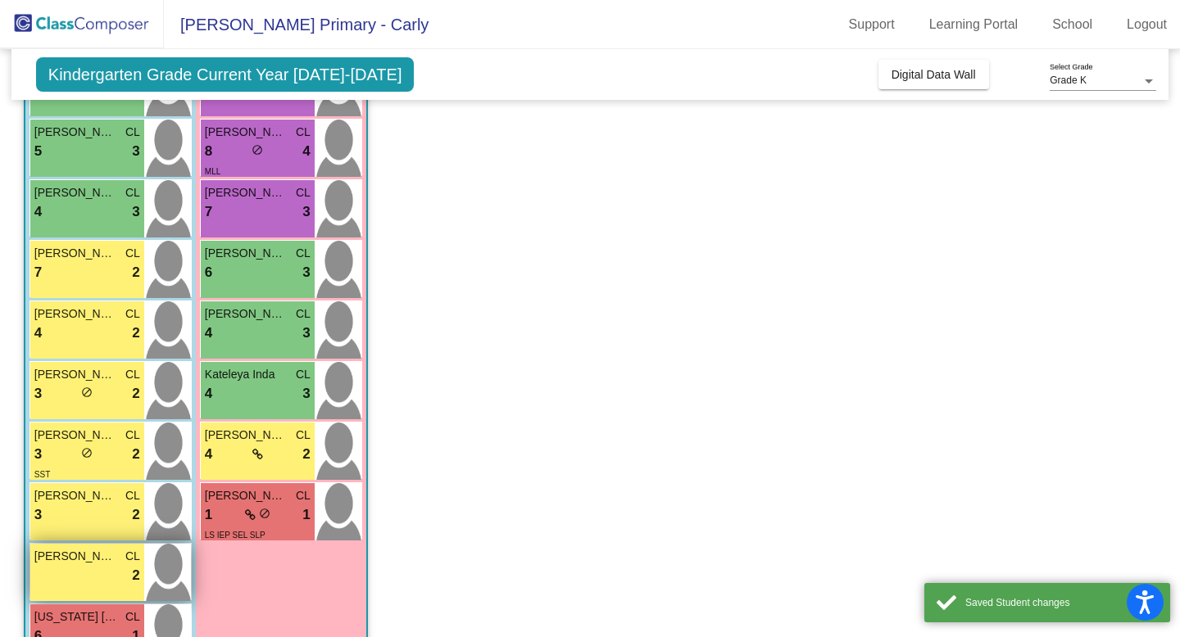
click at [93, 565] on div "lock do_not_disturb_alt 2" at bounding box center [87, 575] width 106 height 21
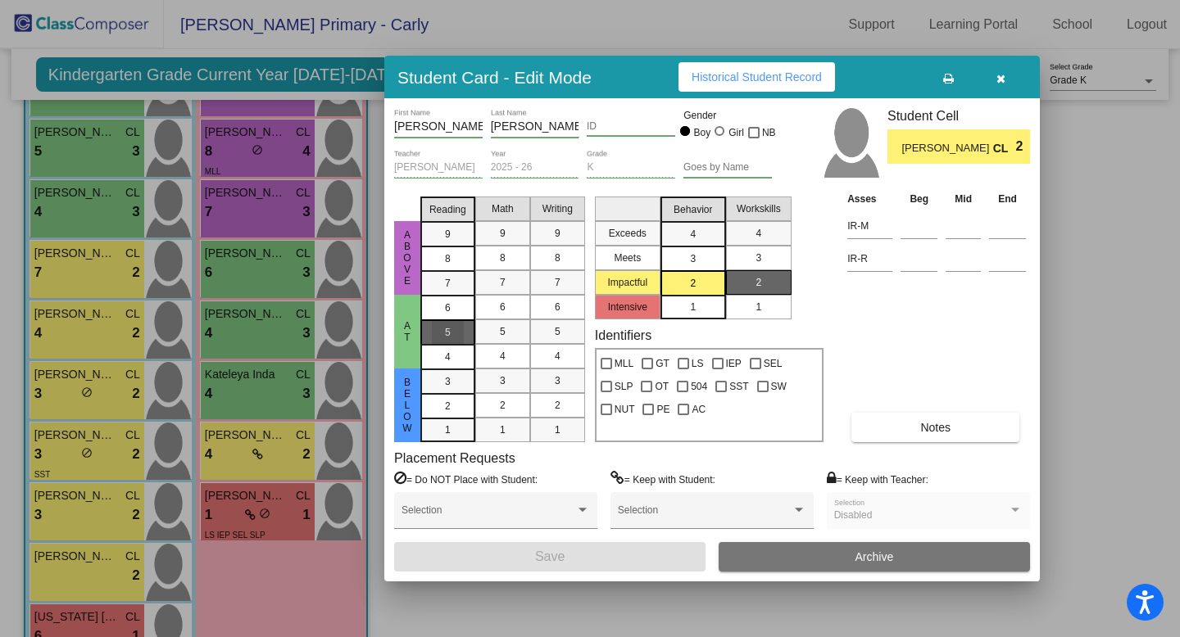
click at [454, 330] on div "5" at bounding box center [448, 332] width 32 height 25
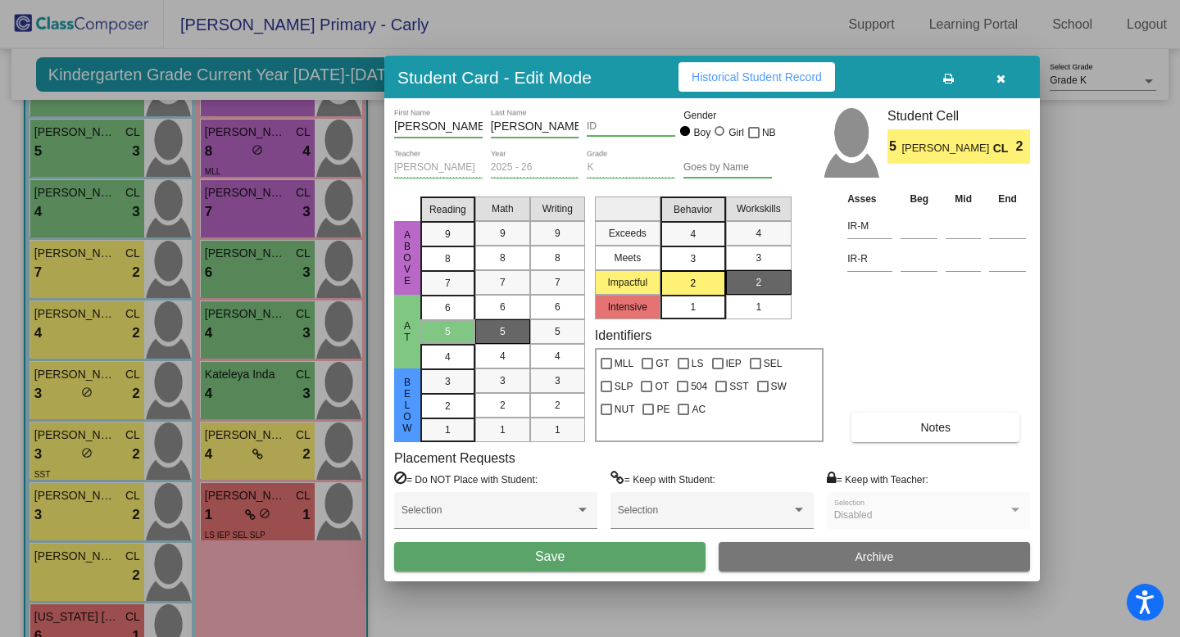
click at [488, 333] on div "5" at bounding box center [503, 332] width 32 height 25
click at [555, 338] on span "5" at bounding box center [558, 331] width 6 height 15
click at [519, 568] on button "Save" at bounding box center [549, 556] width 311 height 29
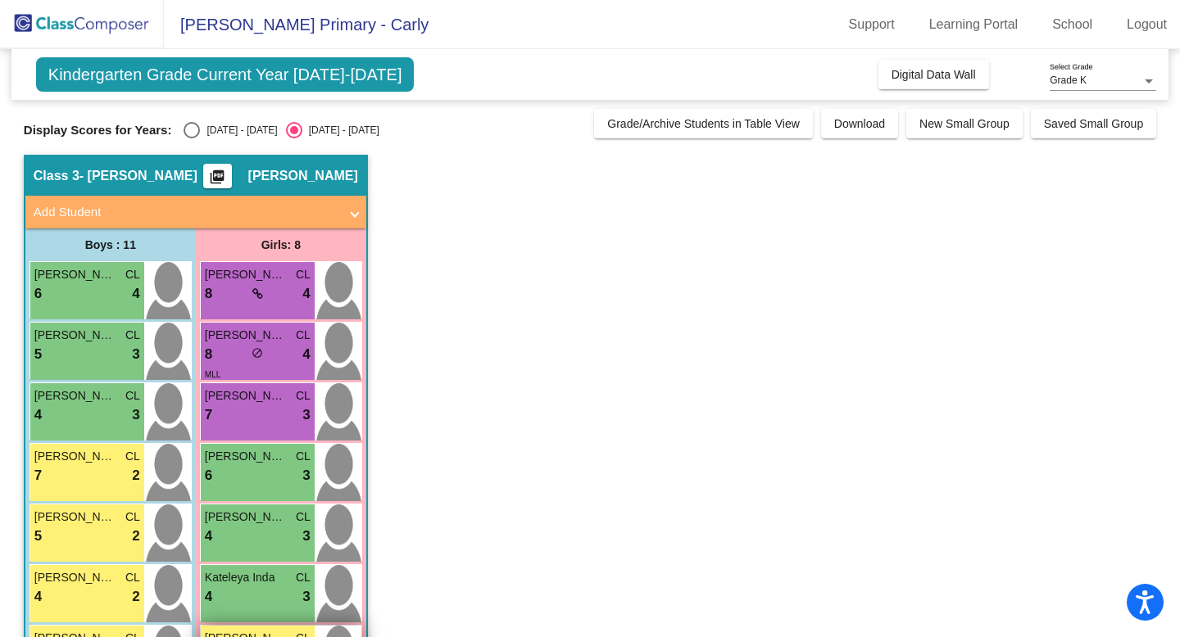
scroll to position [0, 0]
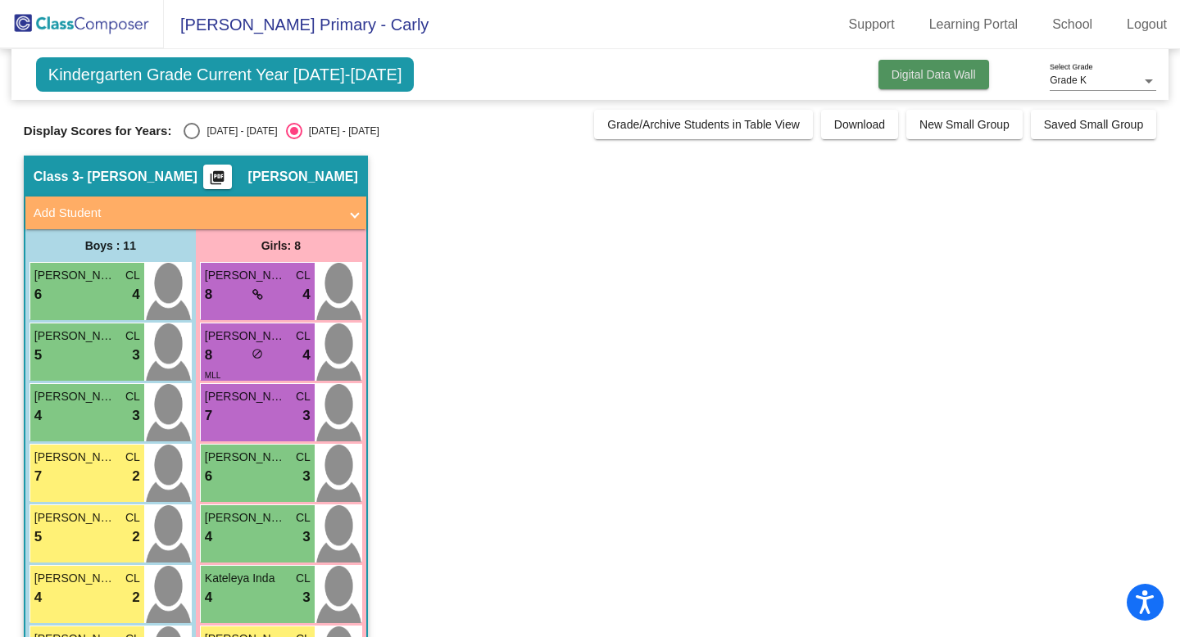
click at [932, 66] on button "Digital Data Wall" at bounding box center [933, 74] width 111 height 29
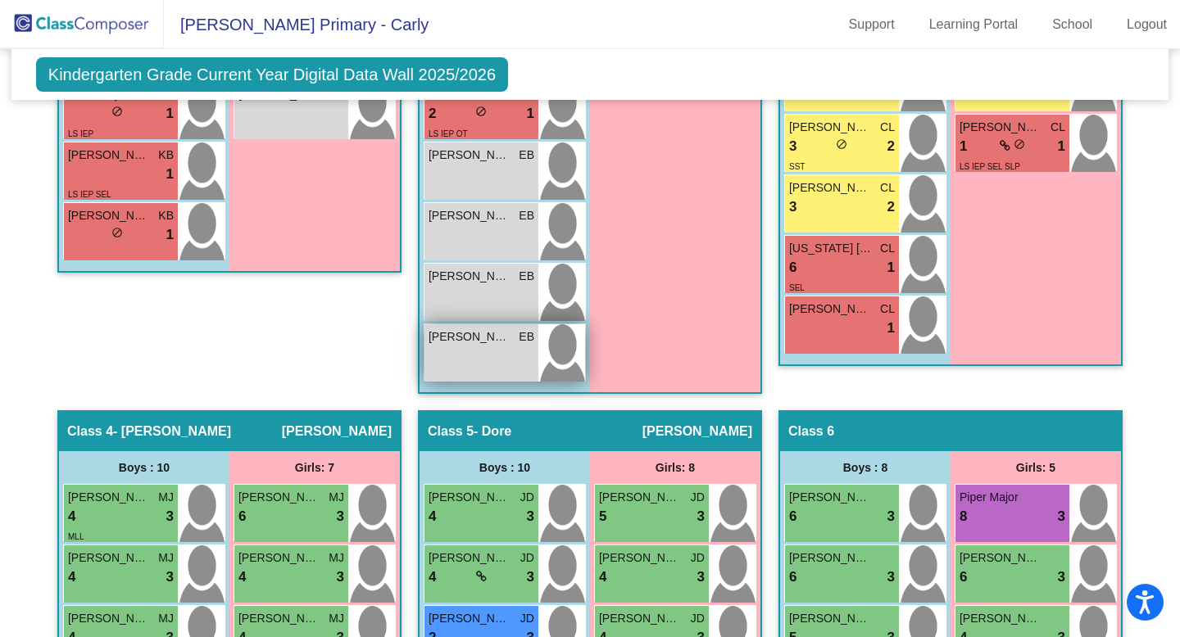
scroll to position [891, 0]
